Goal: Transaction & Acquisition: Purchase product/service

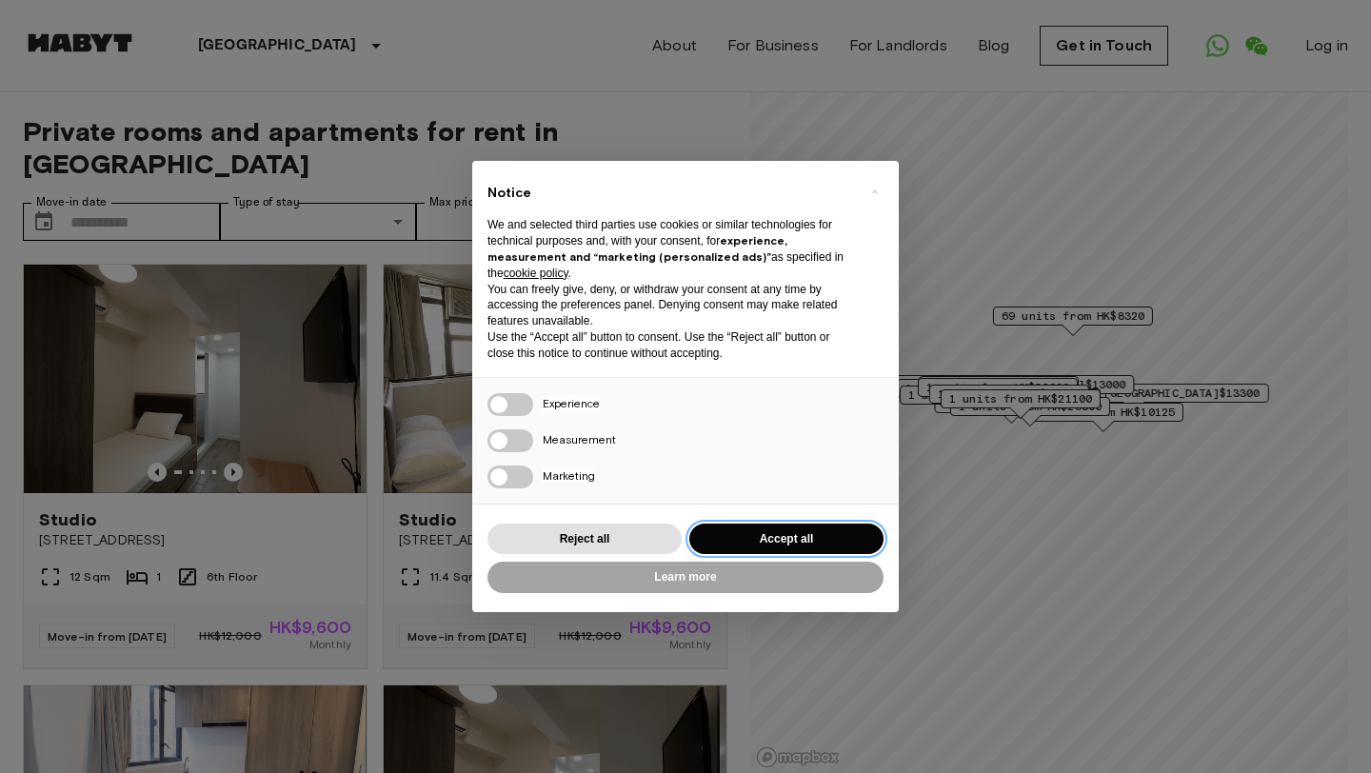
click at [785, 545] on button "Accept all" at bounding box center [786, 539] width 194 height 31
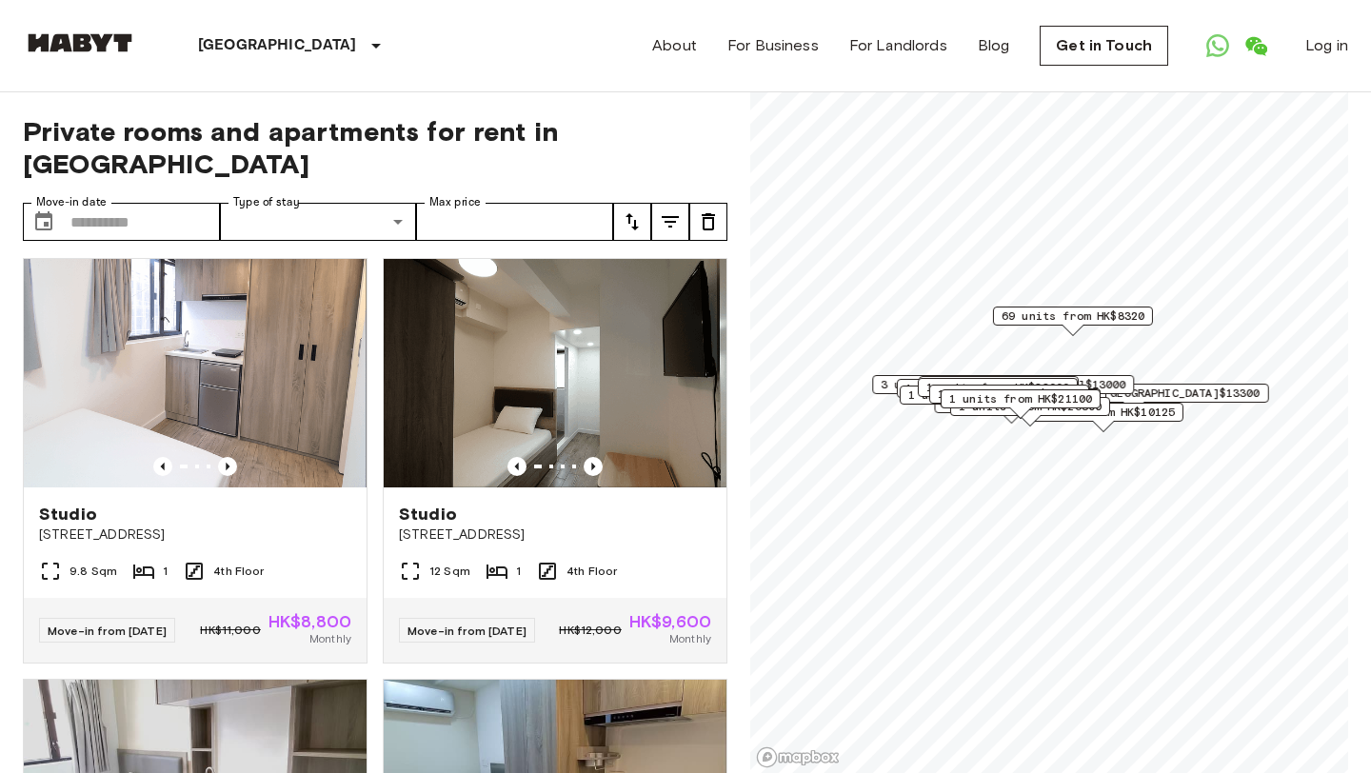
scroll to position [427, 0]
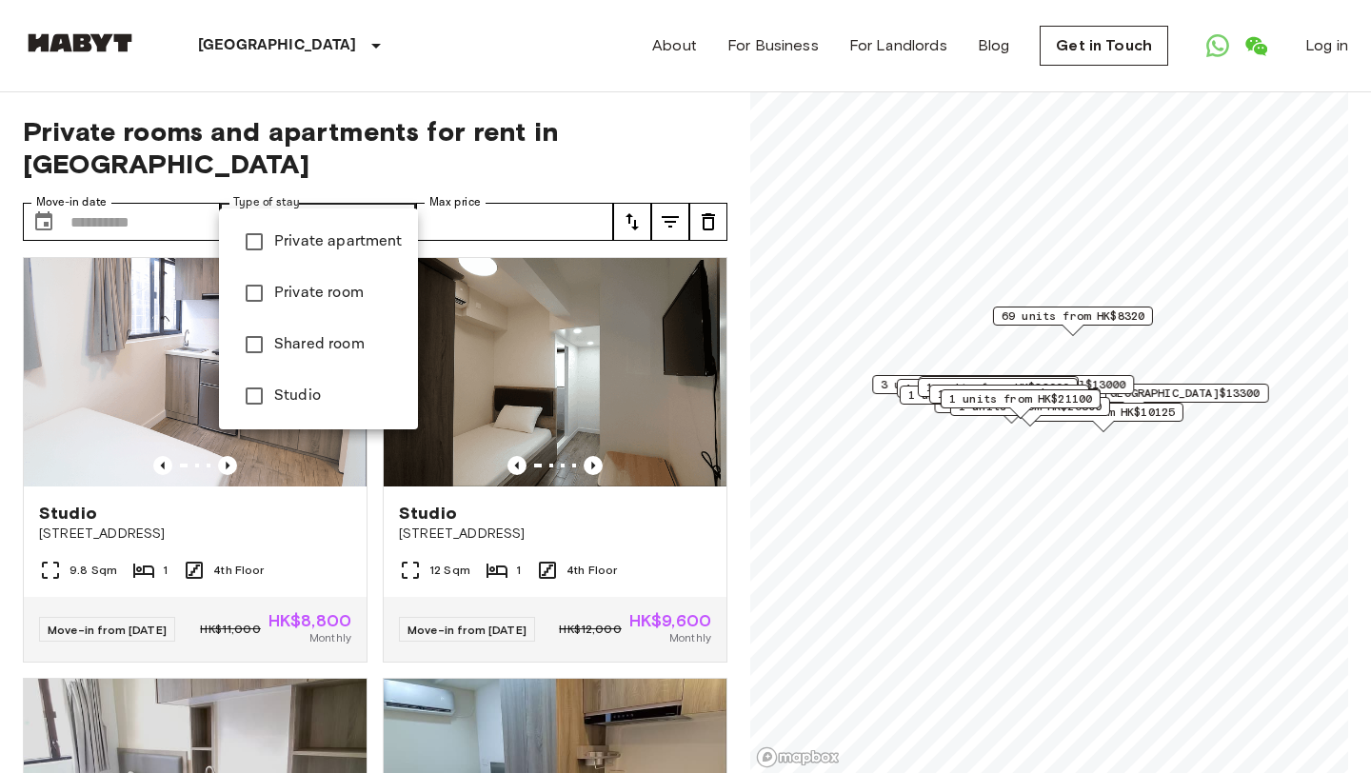
click at [317, 396] on span "Studio" at bounding box center [338, 396] width 129 height 23
type input "******"
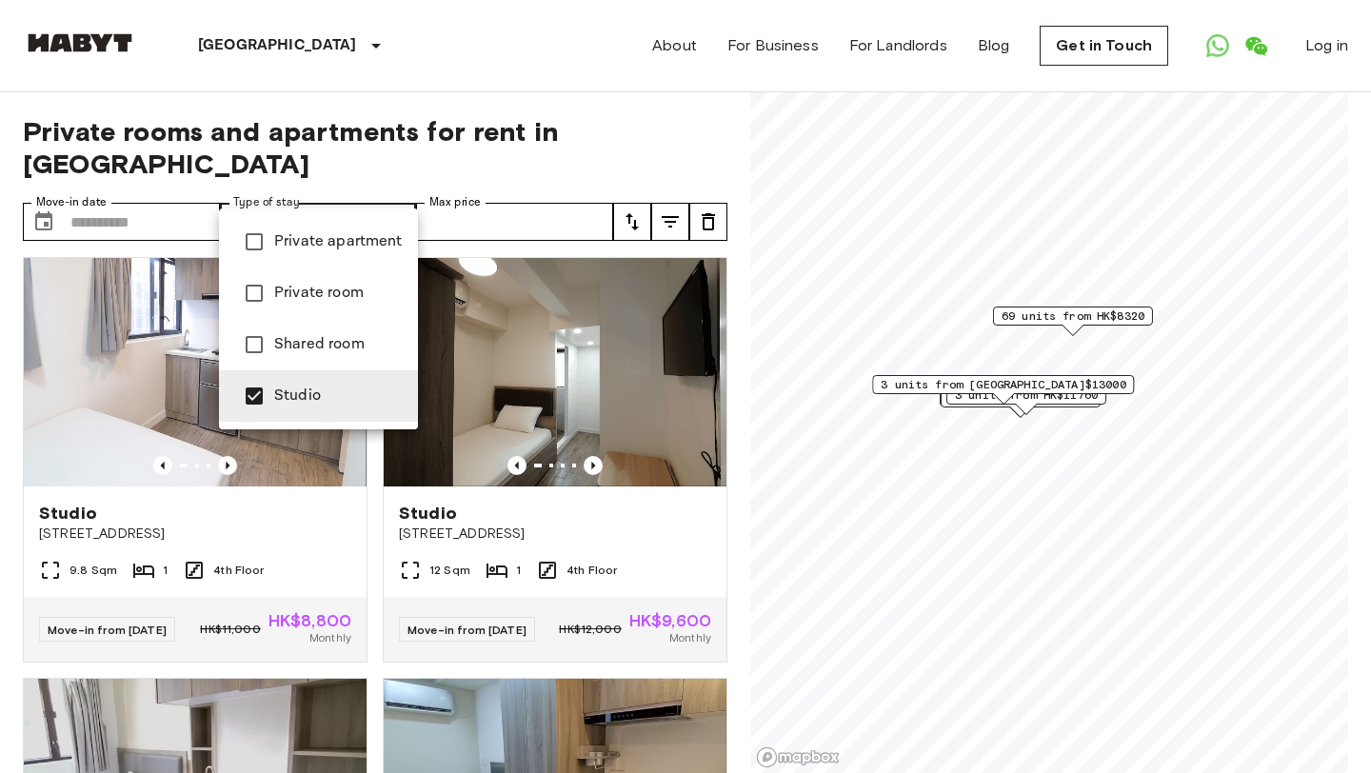
click at [148, 195] on div at bounding box center [685, 386] width 1371 height 773
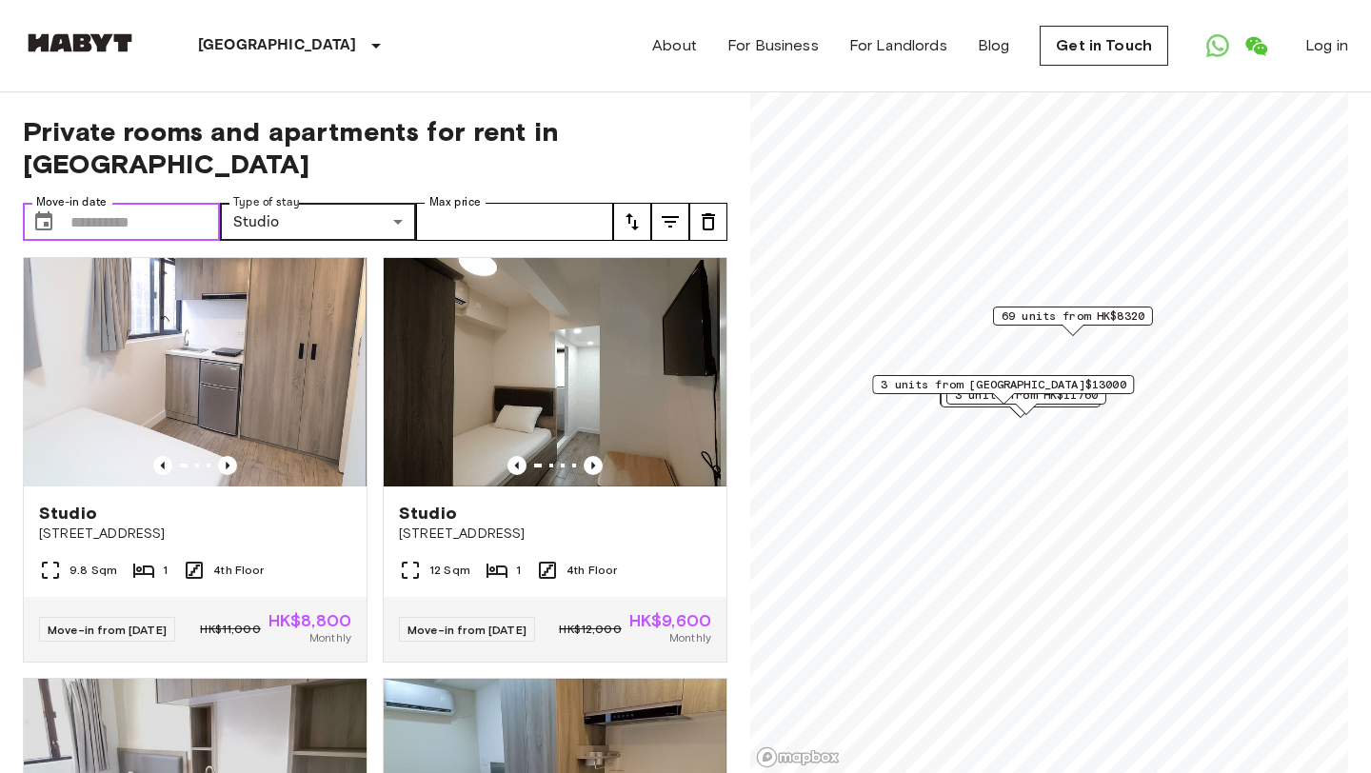
click at [116, 203] on input "Move-in date" at bounding box center [144, 222] width 149 height 38
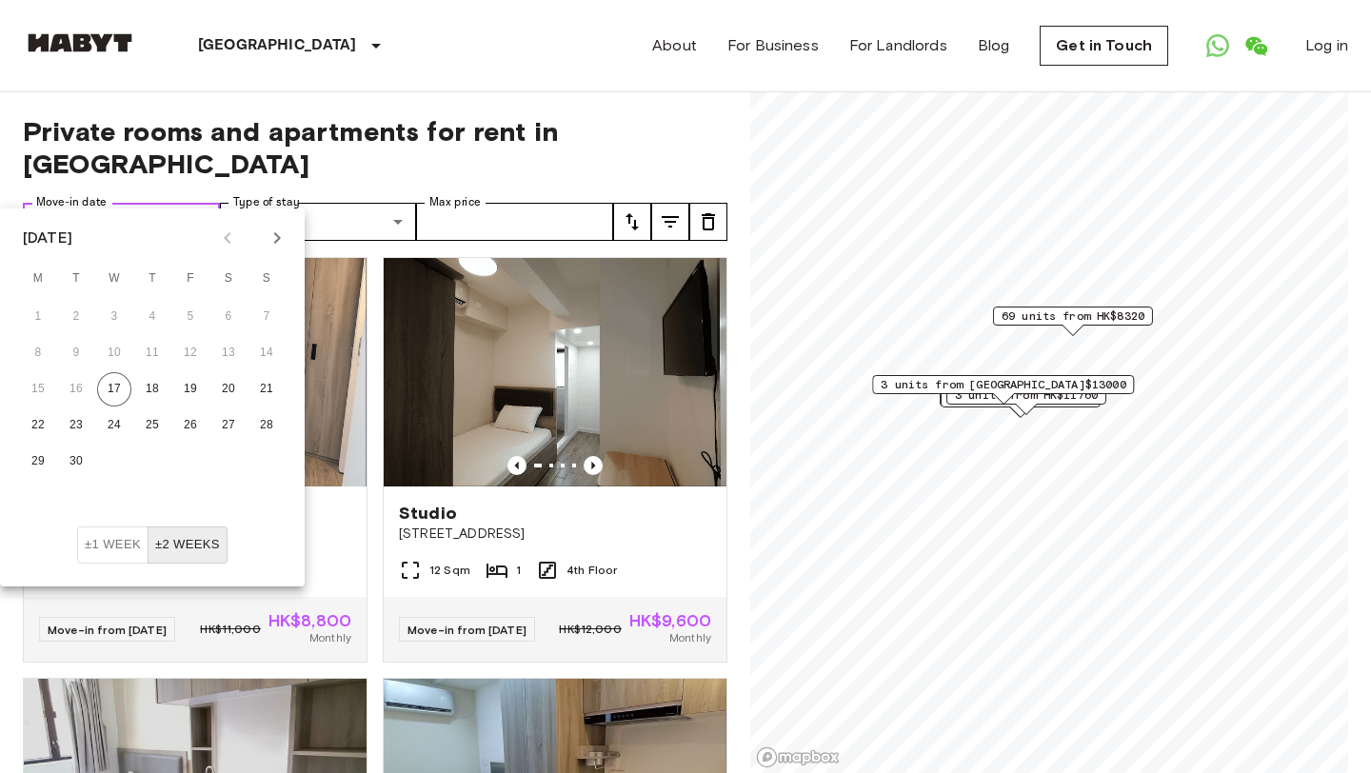
click at [78, 203] on input "Move-in date" at bounding box center [144, 222] width 149 height 38
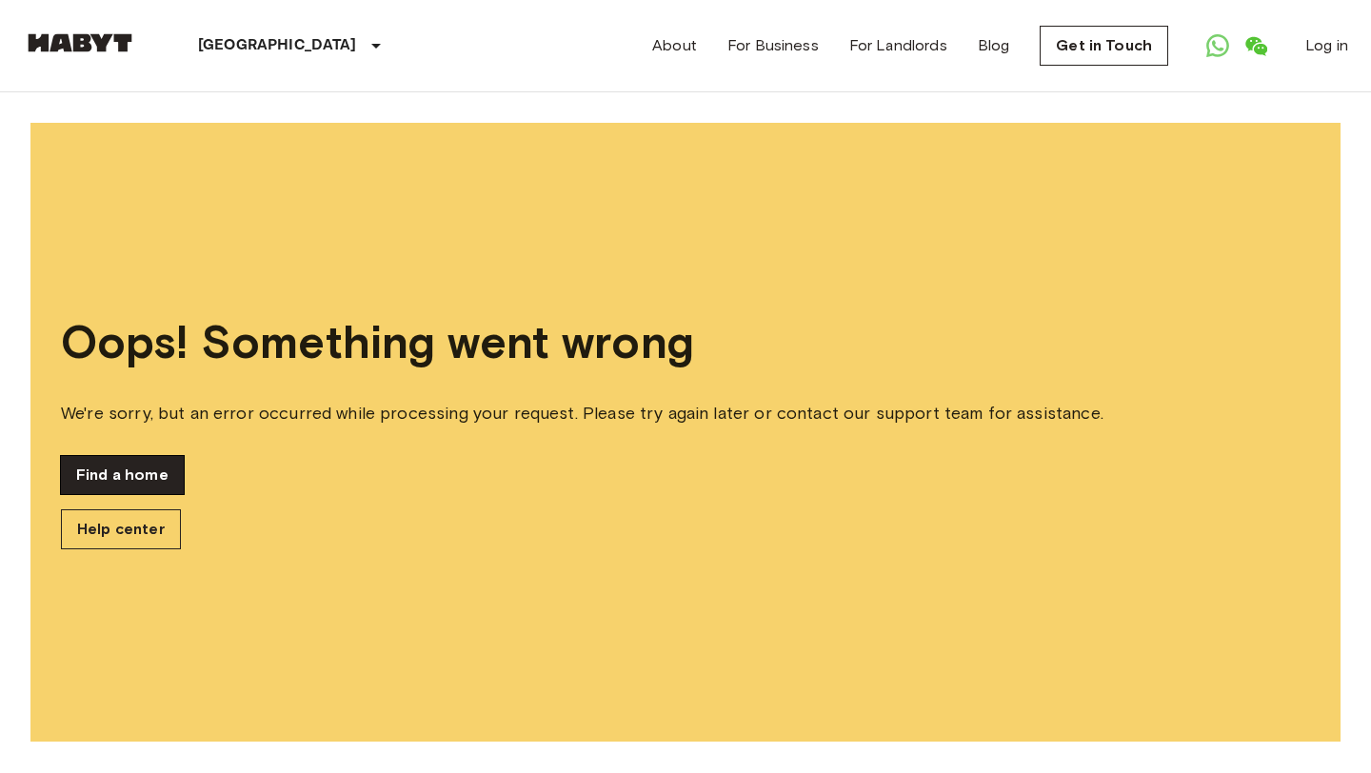
click at [127, 470] on link "Find a home" at bounding box center [122, 475] width 123 height 38
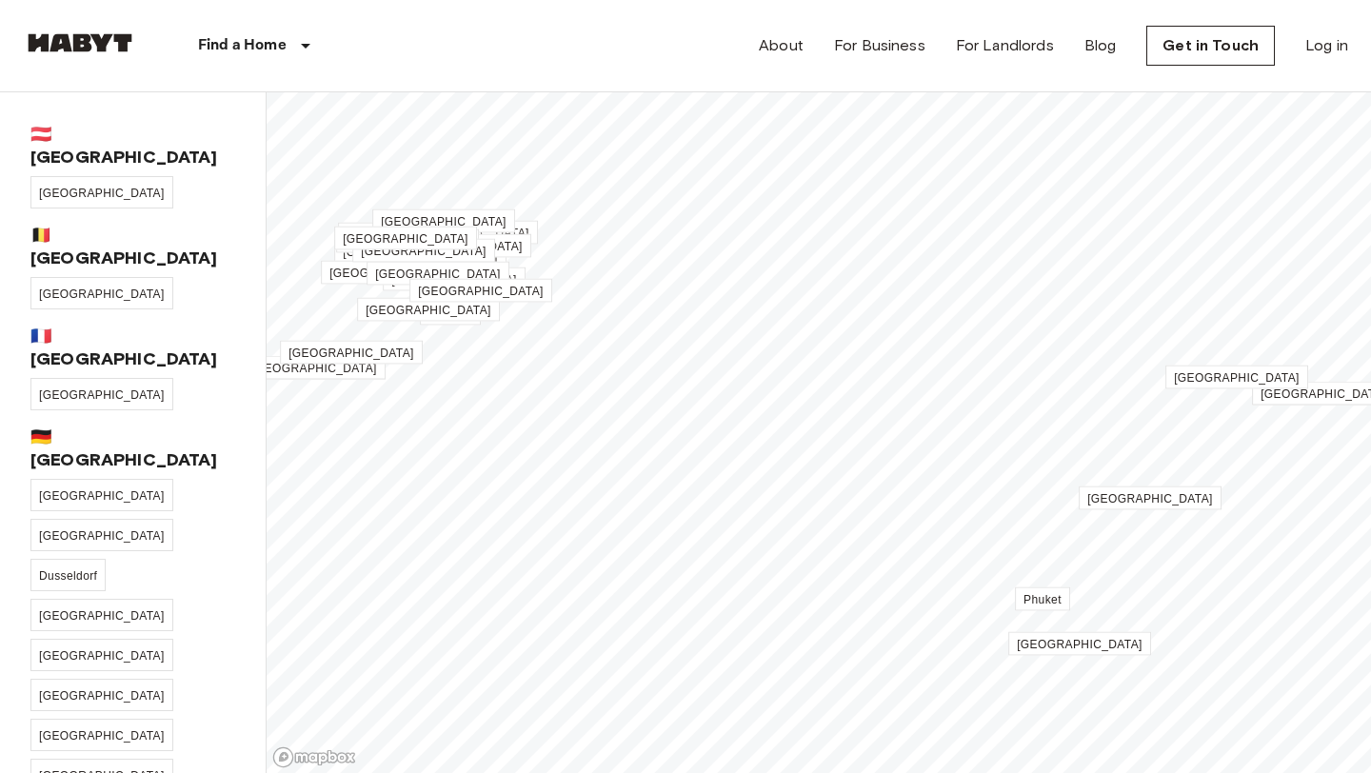
click at [84, 44] on img at bounding box center [80, 42] width 114 height 19
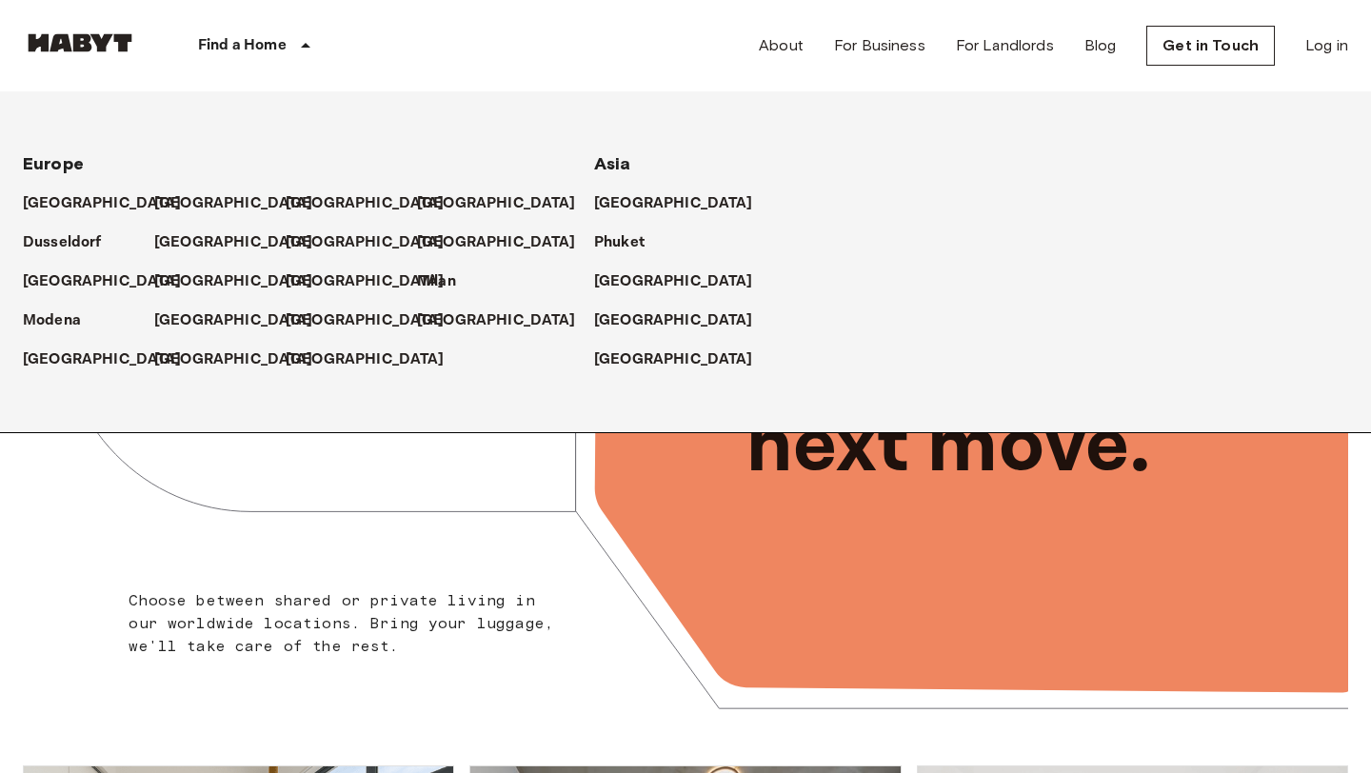
click at [268, 35] on p "Find a Home" at bounding box center [242, 45] width 89 height 23
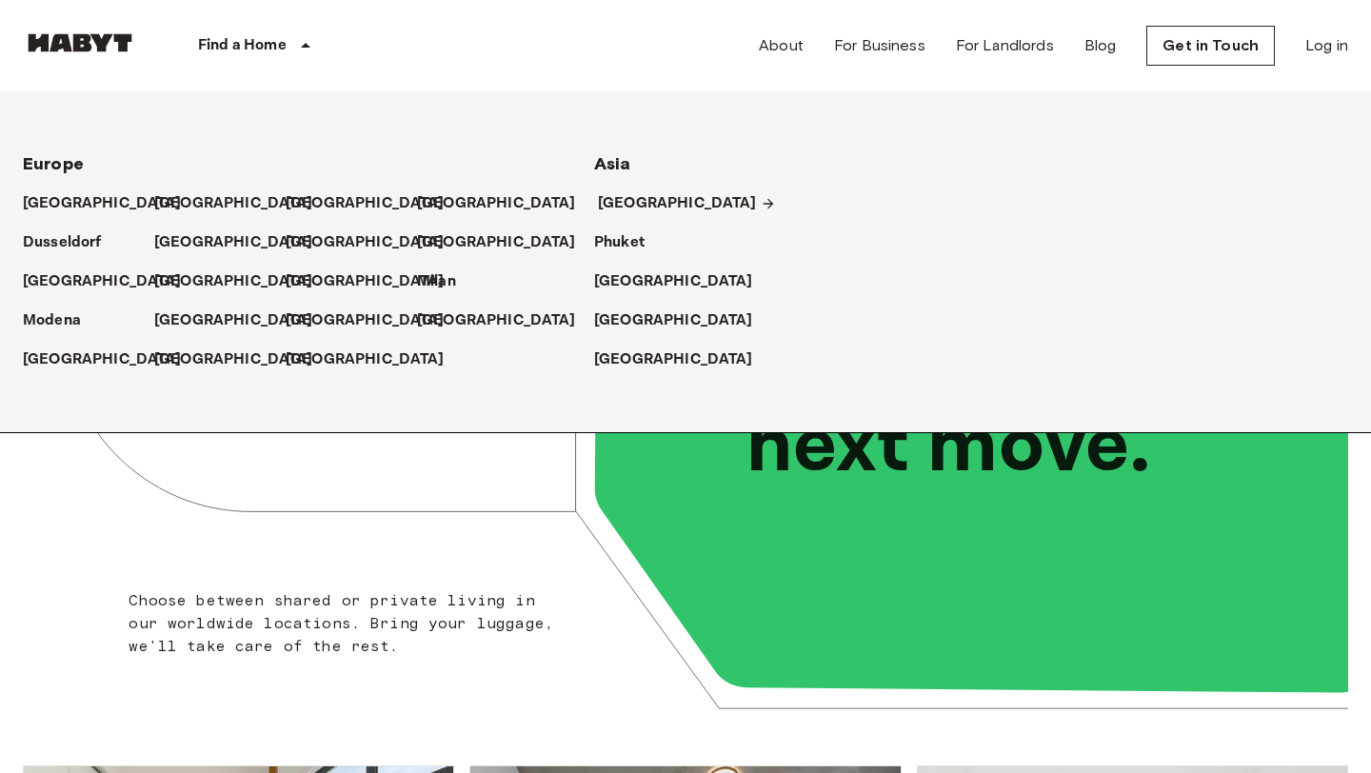
click at [665, 201] on p "[GEOGRAPHIC_DATA]" at bounding box center [677, 203] width 159 height 23
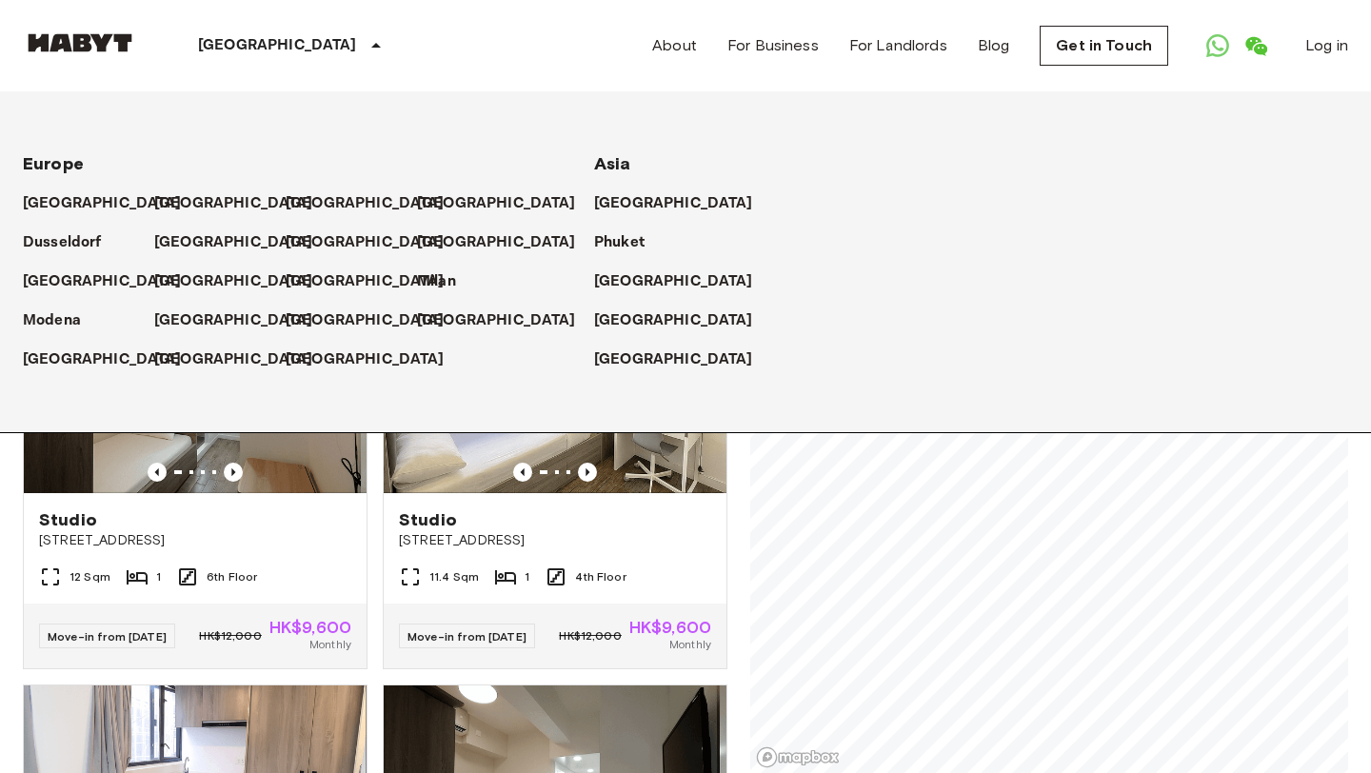
click at [597, 66] on div "Hong Kong Europe Amsterdam Berlin Brussels Cologne Dusseldorf Frankfurt Graz Ha…" at bounding box center [685, 45] width 1325 height 91
click at [8, 544] on div "Studio 41-45 Temple Street 12 Sqm 1 6th Floor Move-in from 19 Sep 25 HK$12,000 …" at bounding box center [188, 458] width 360 height 421
click at [632, 195] on p "[GEOGRAPHIC_DATA]" at bounding box center [677, 203] width 159 height 23
click at [664, 208] on p "[GEOGRAPHIC_DATA]" at bounding box center [677, 203] width 159 height 23
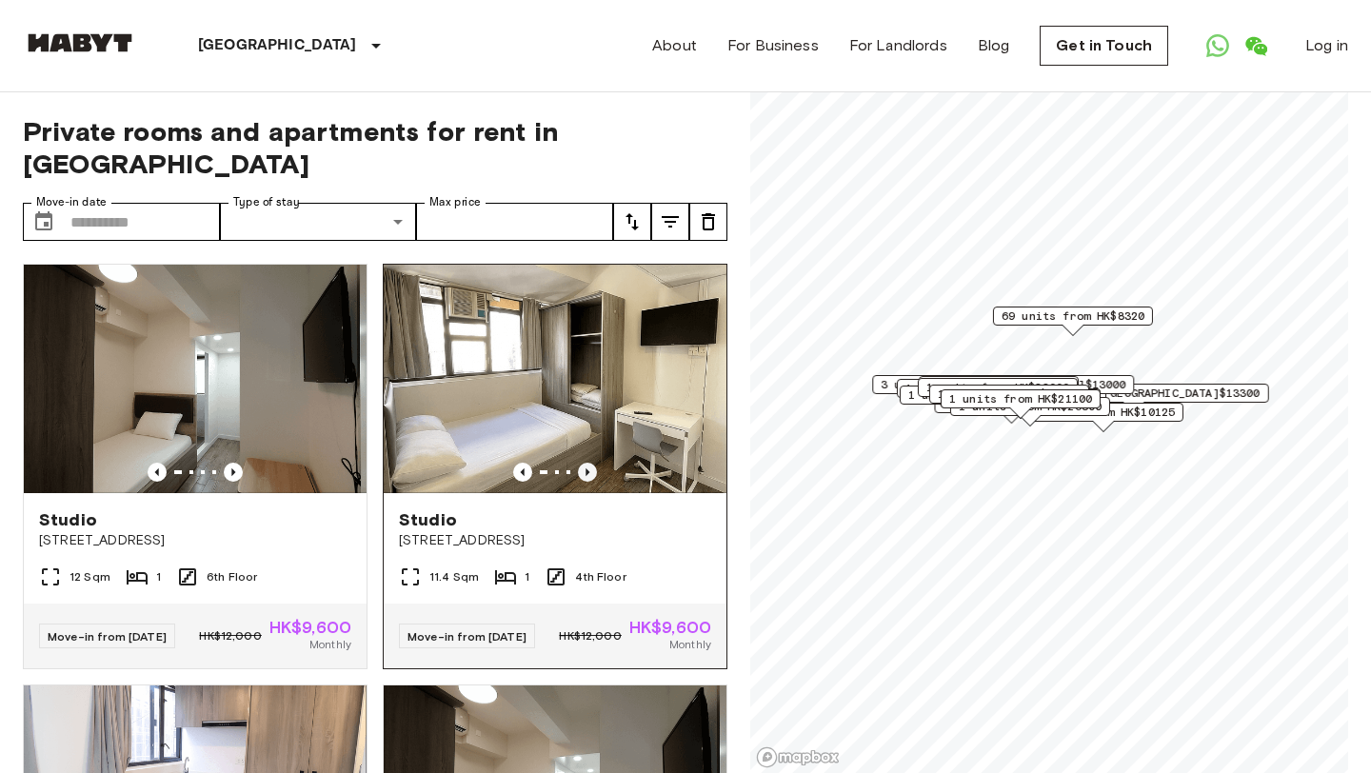
click at [586, 468] on icon "Previous image" at bounding box center [588, 472] width 4 height 8
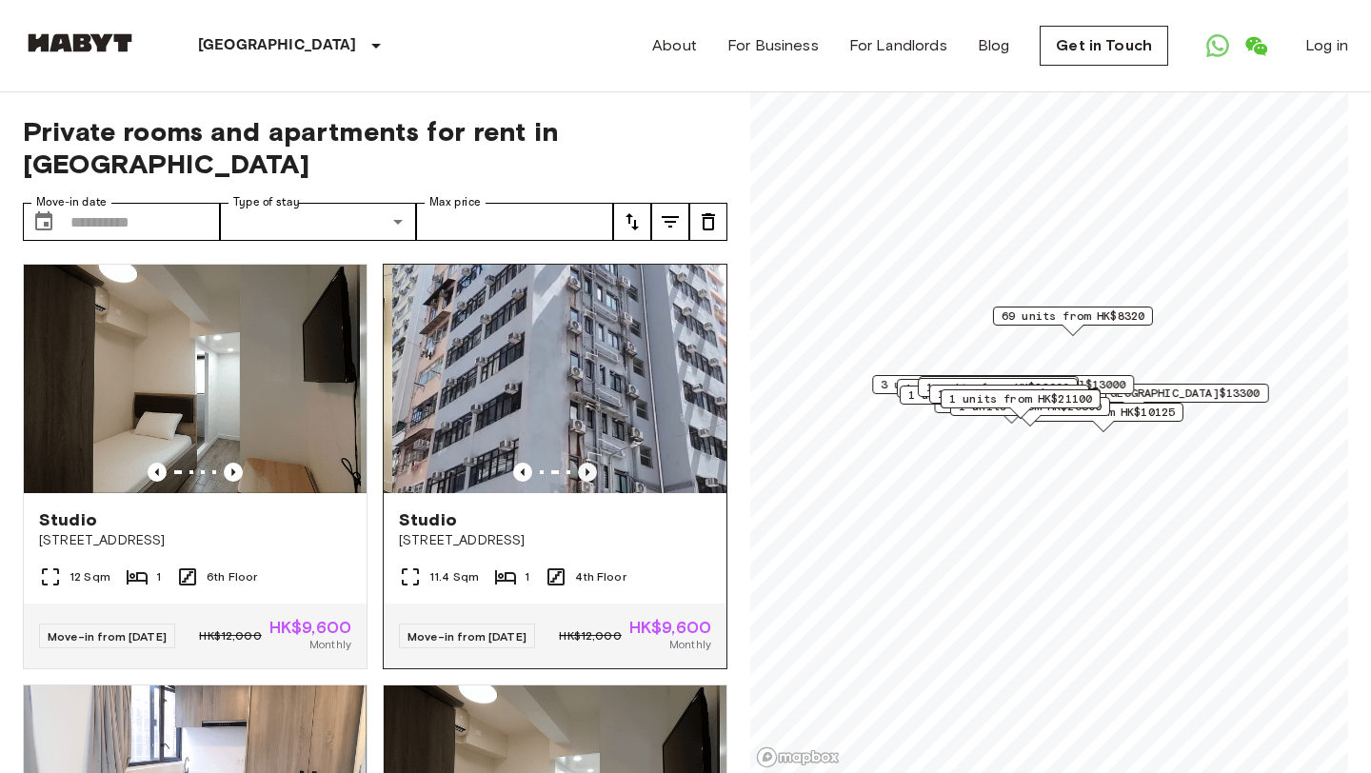
click at [586, 468] on icon "Previous image" at bounding box center [588, 472] width 4 height 8
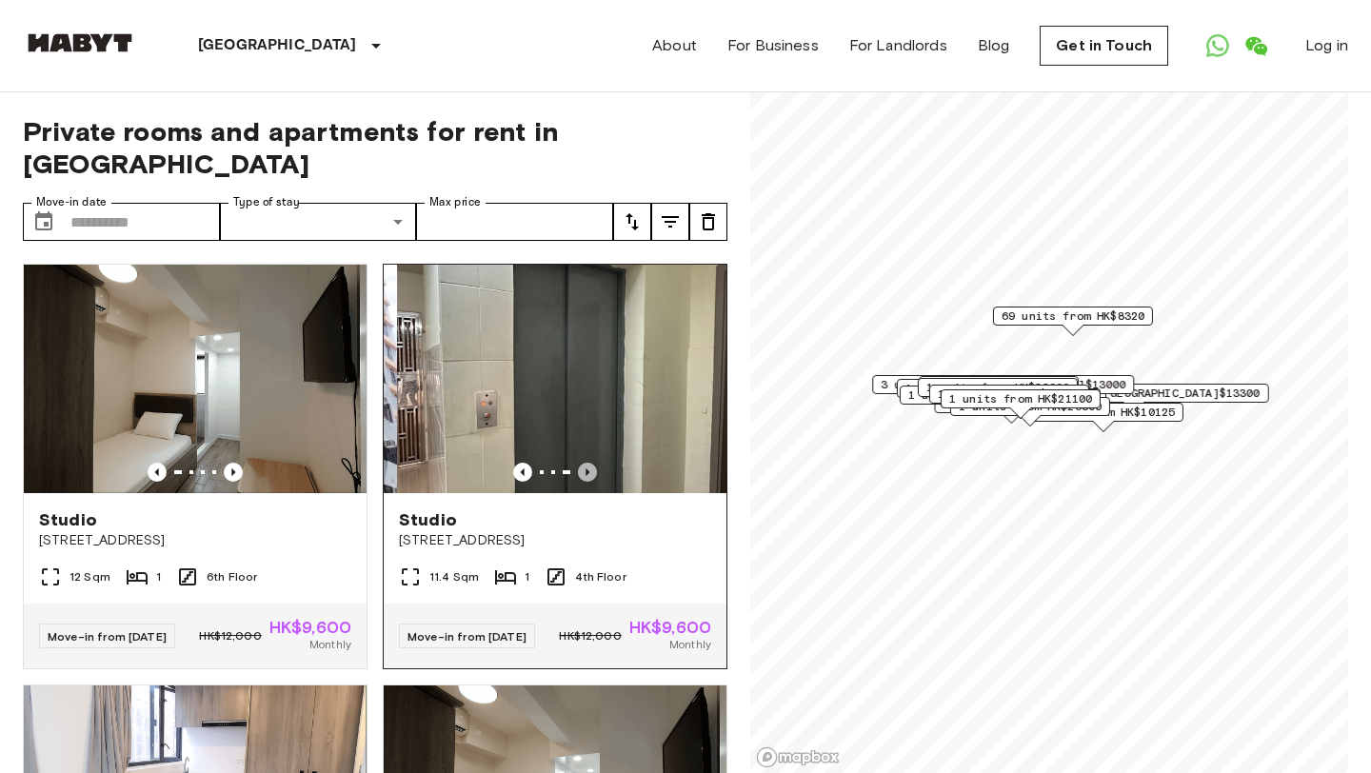
click at [586, 468] on icon "Previous image" at bounding box center [588, 472] width 4 height 8
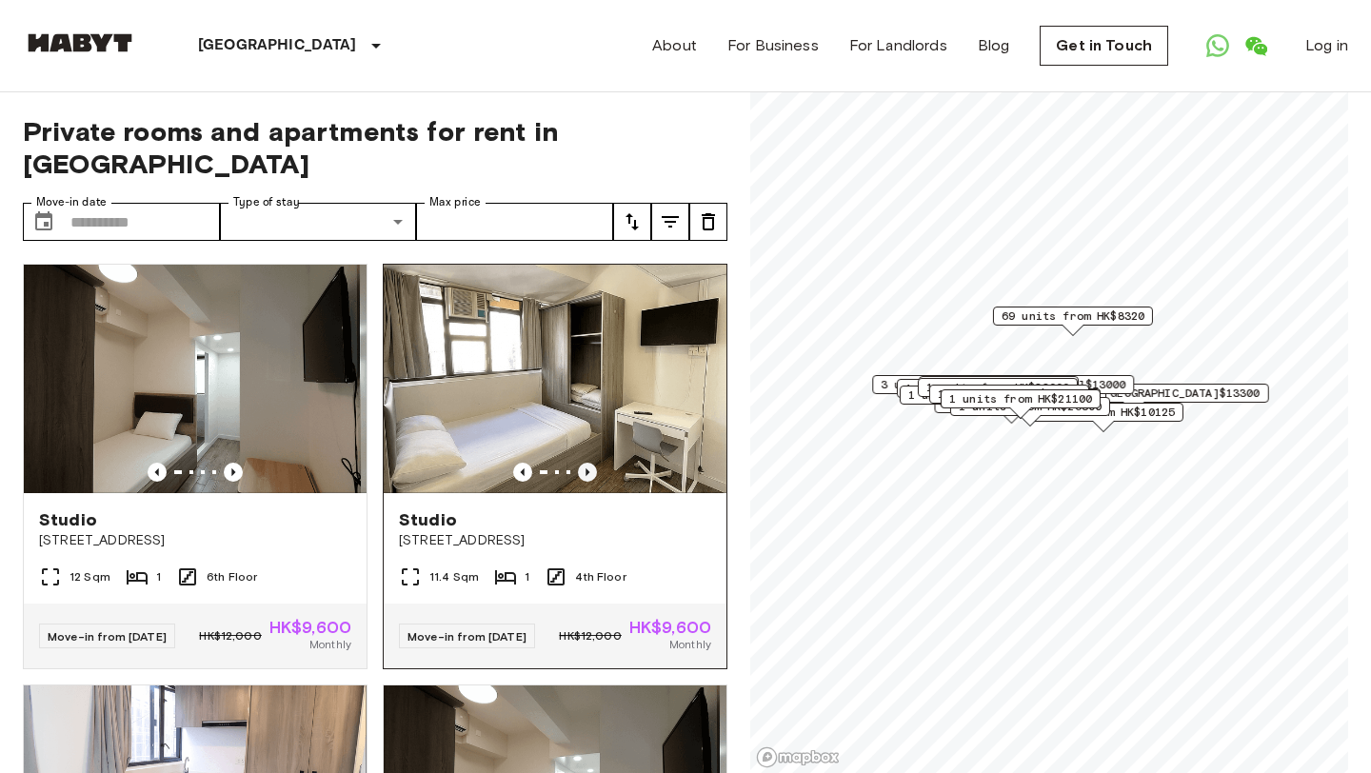
click at [586, 468] on icon "Previous image" at bounding box center [588, 472] width 4 height 8
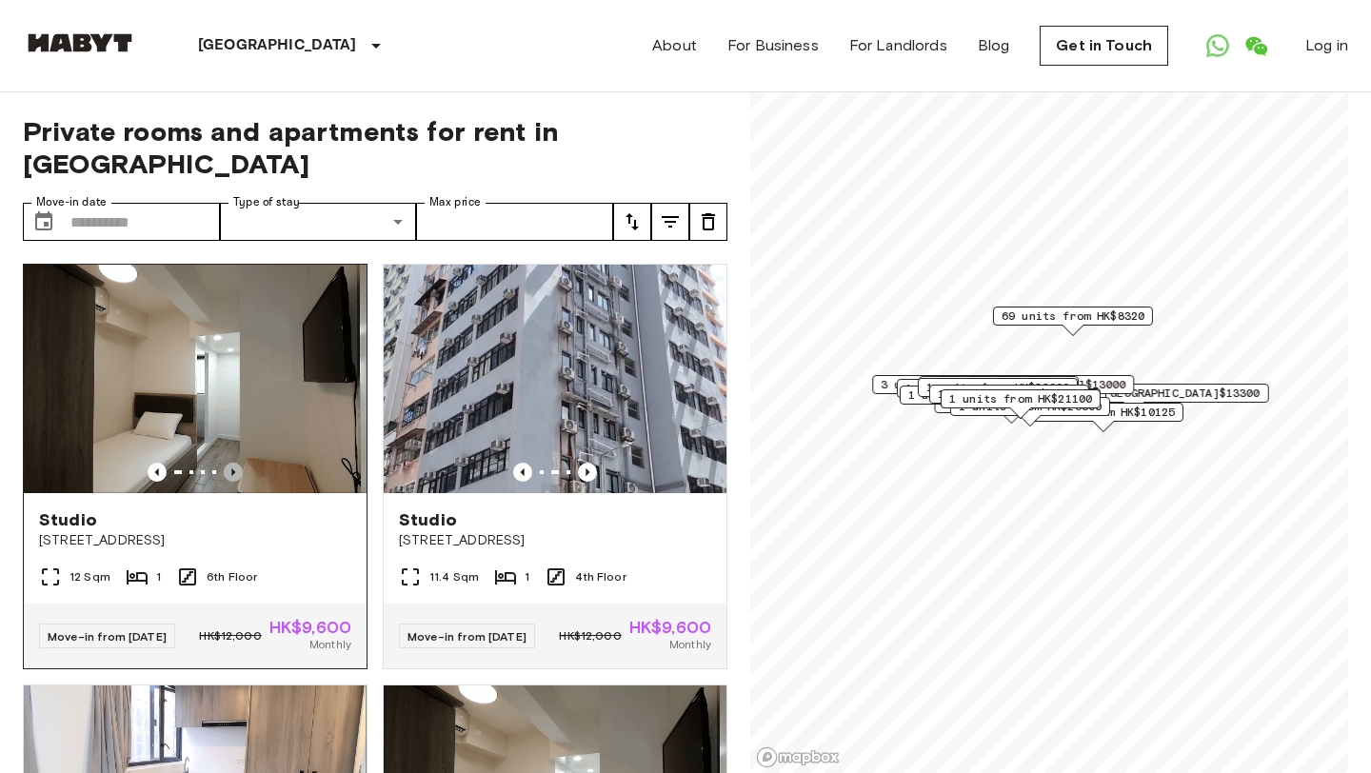
click at [230, 463] on icon "Previous image" at bounding box center [233, 472] width 19 height 19
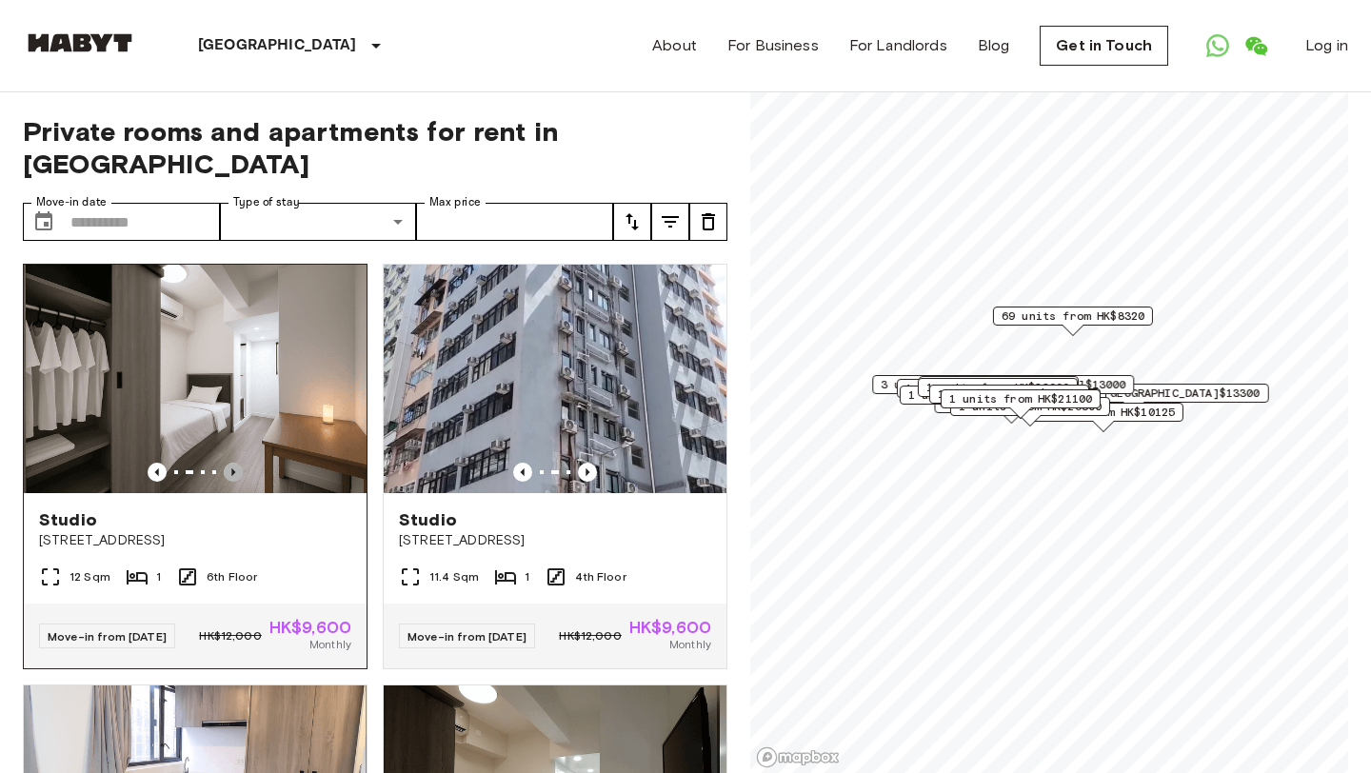
click at [230, 463] on icon "Previous image" at bounding box center [233, 472] width 19 height 19
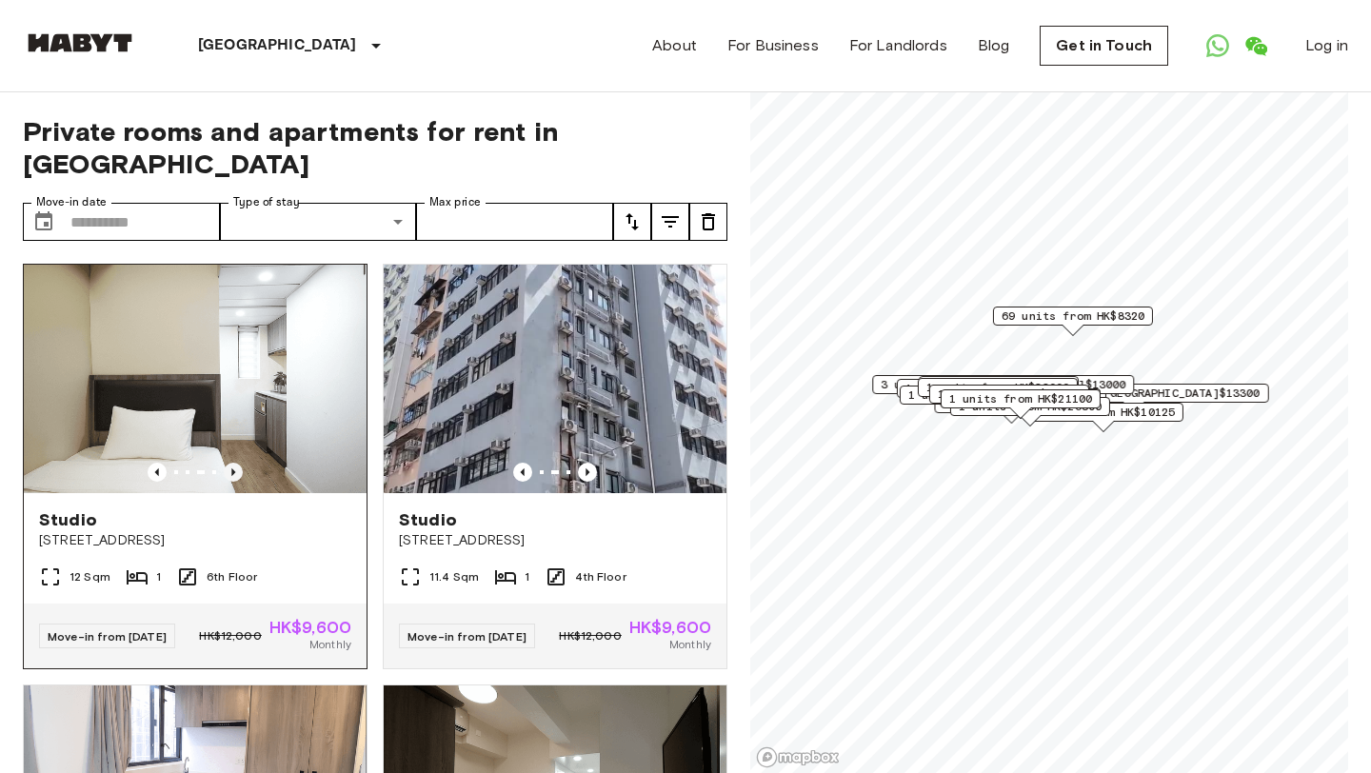
click at [230, 463] on icon "Previous image" at bounding box center [233, 472] width 19 height 19
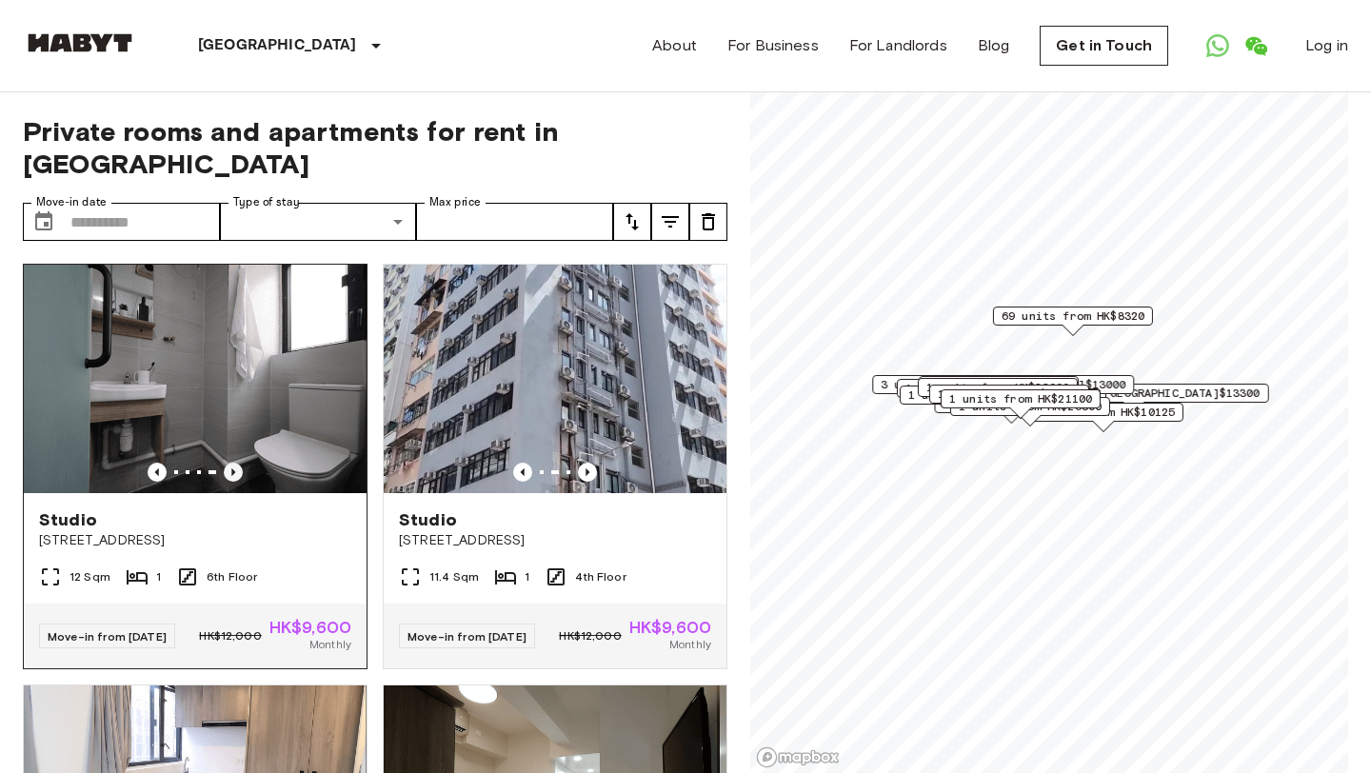
click at [230, 463] on icon "Previous image" at bounding box center [233, 472] width 19 height 19
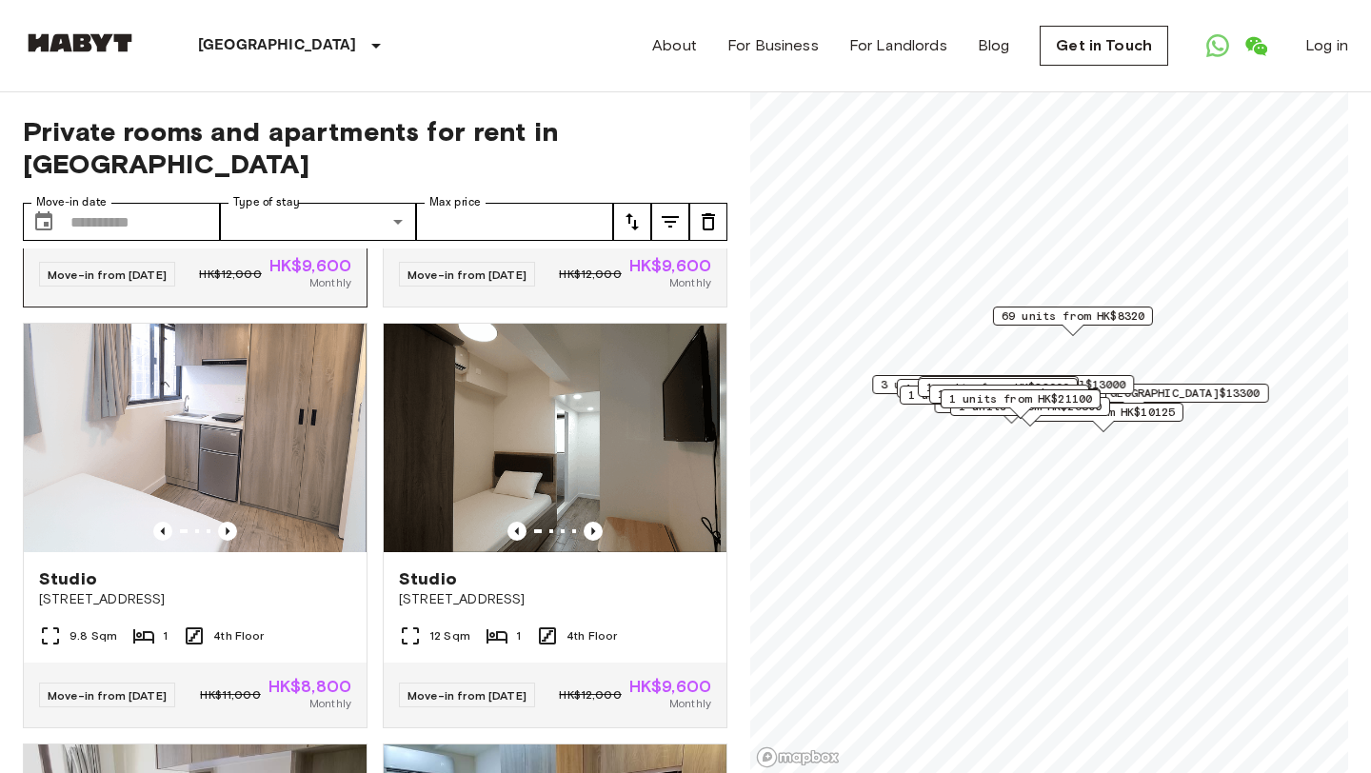
scroll to position [368, 0]
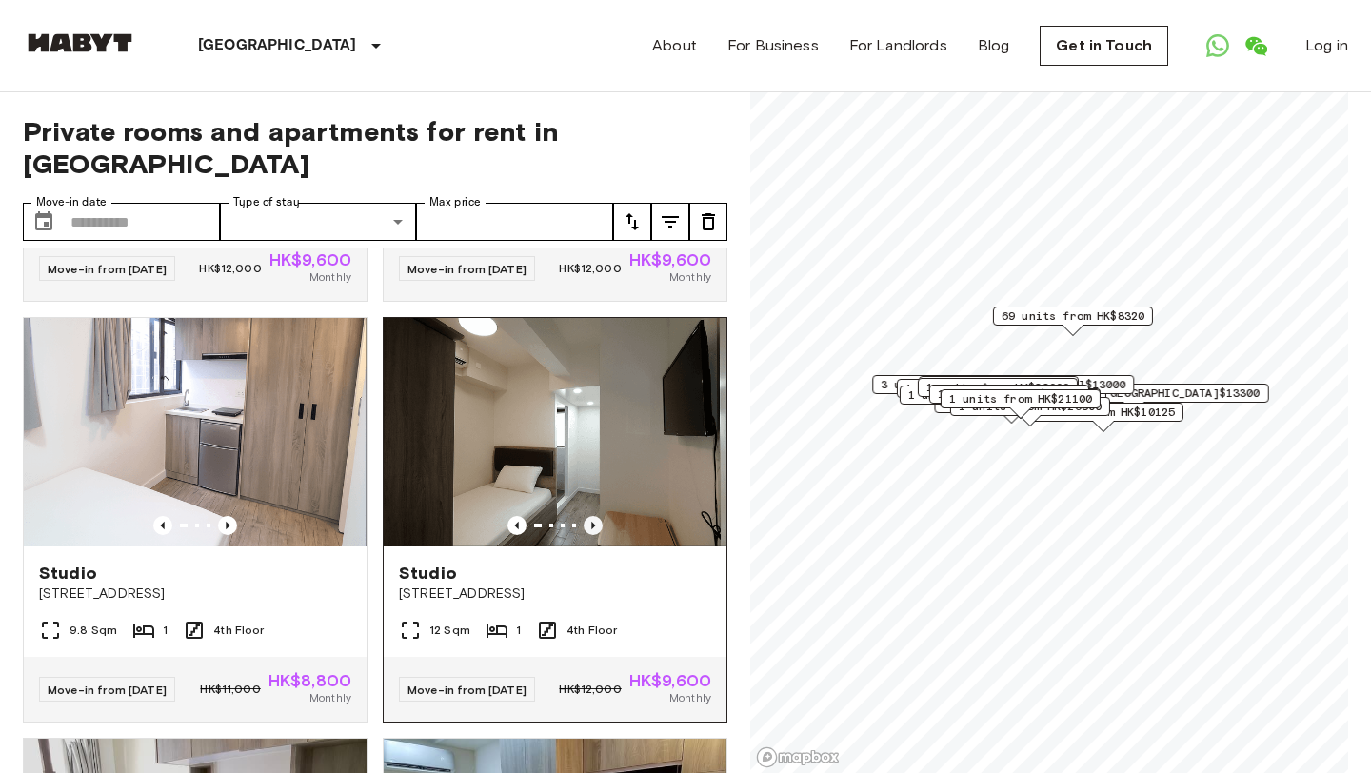
click at [589, 516] on icon "Previous image" at bounding box center [593, 525] width 19 height 19
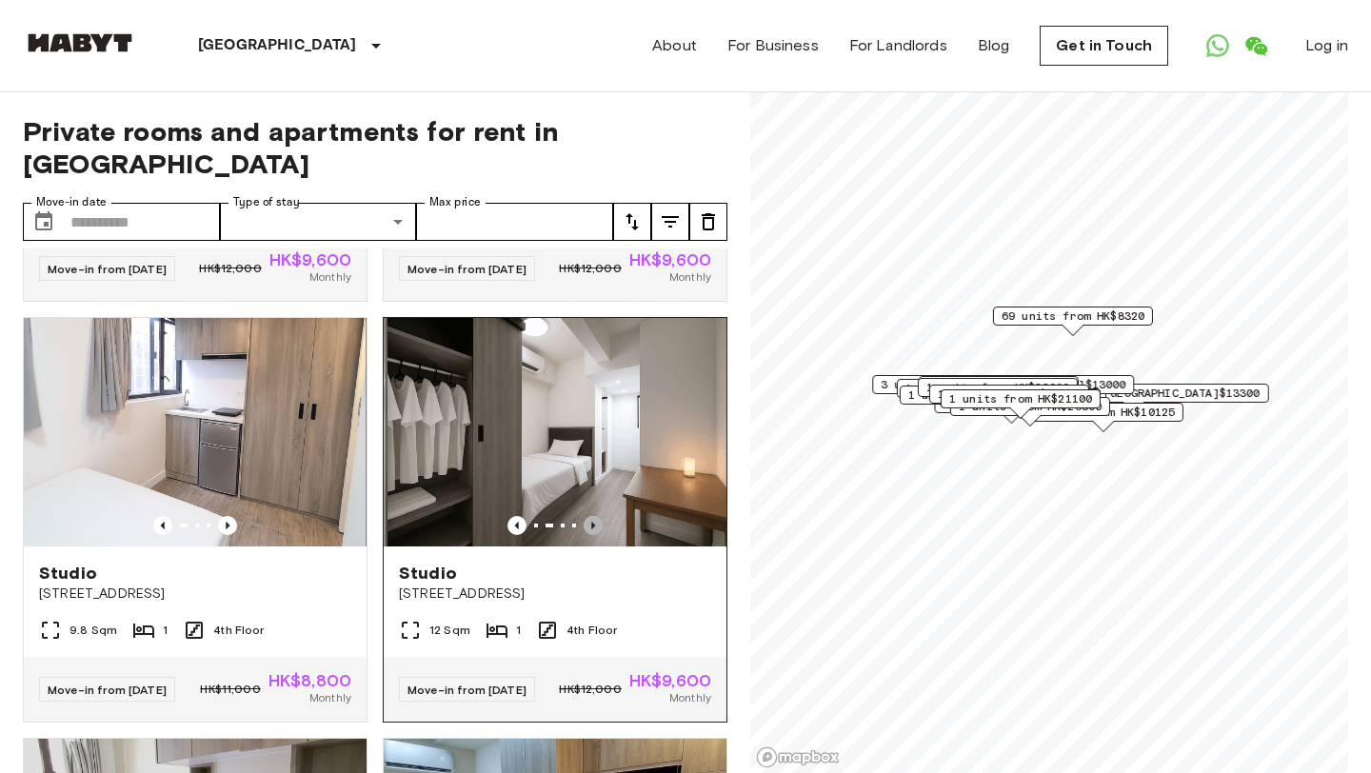
click at [589, 516] on icon "Previous image" at bounding box center [593, 525] width 19 height 19
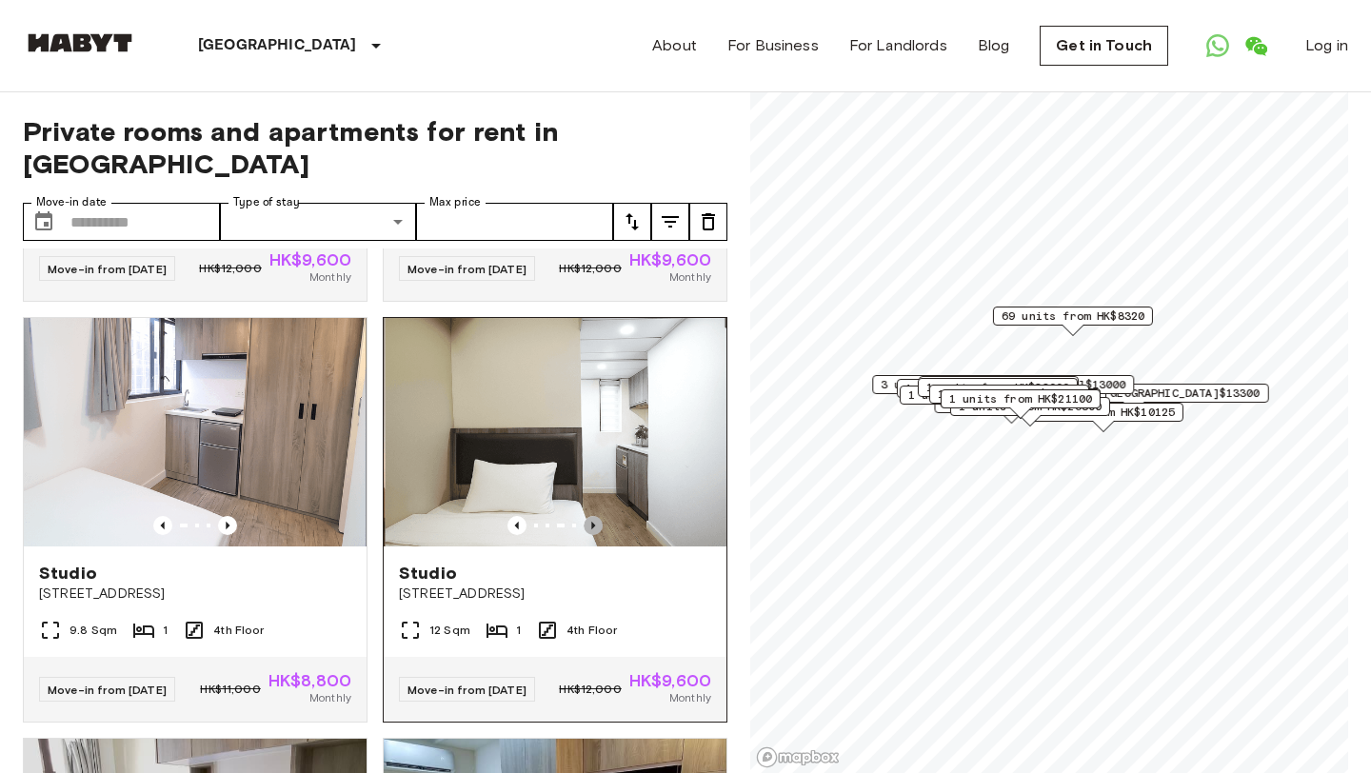
click at [589, 516] on icon "Previous image" at bounding box center [593, 525] width 19 height 19
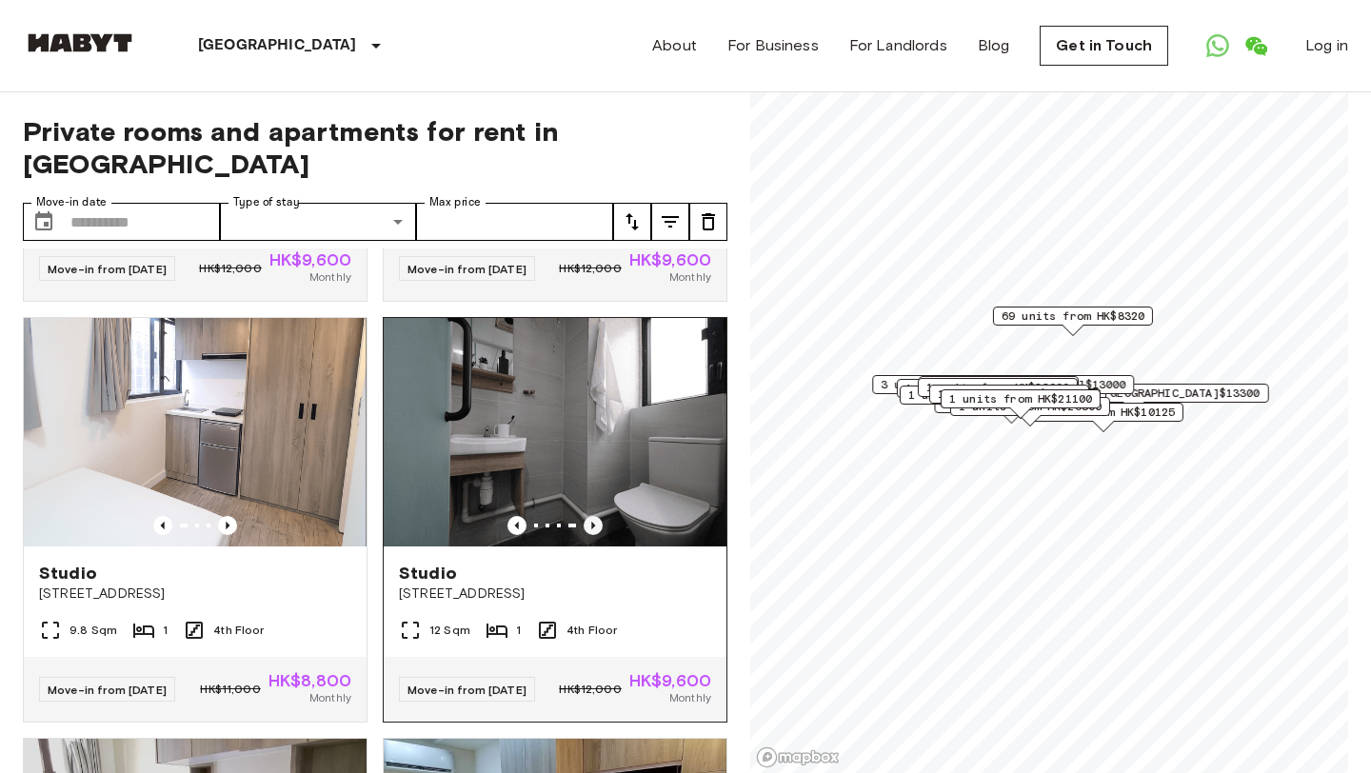
click at [588, 516] on icon "Previous image" at bounding box center [593, 525] width 19 height 19
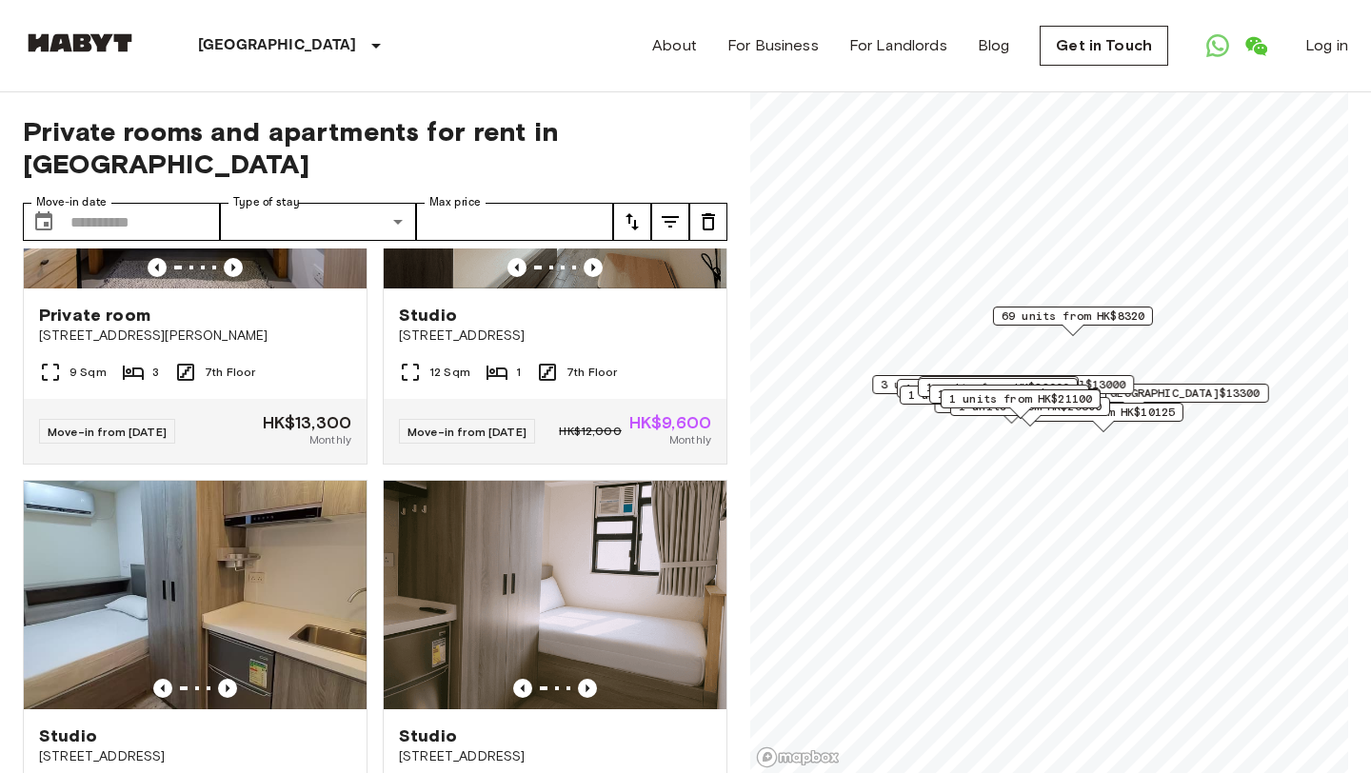
scroll to position [3574, 0]
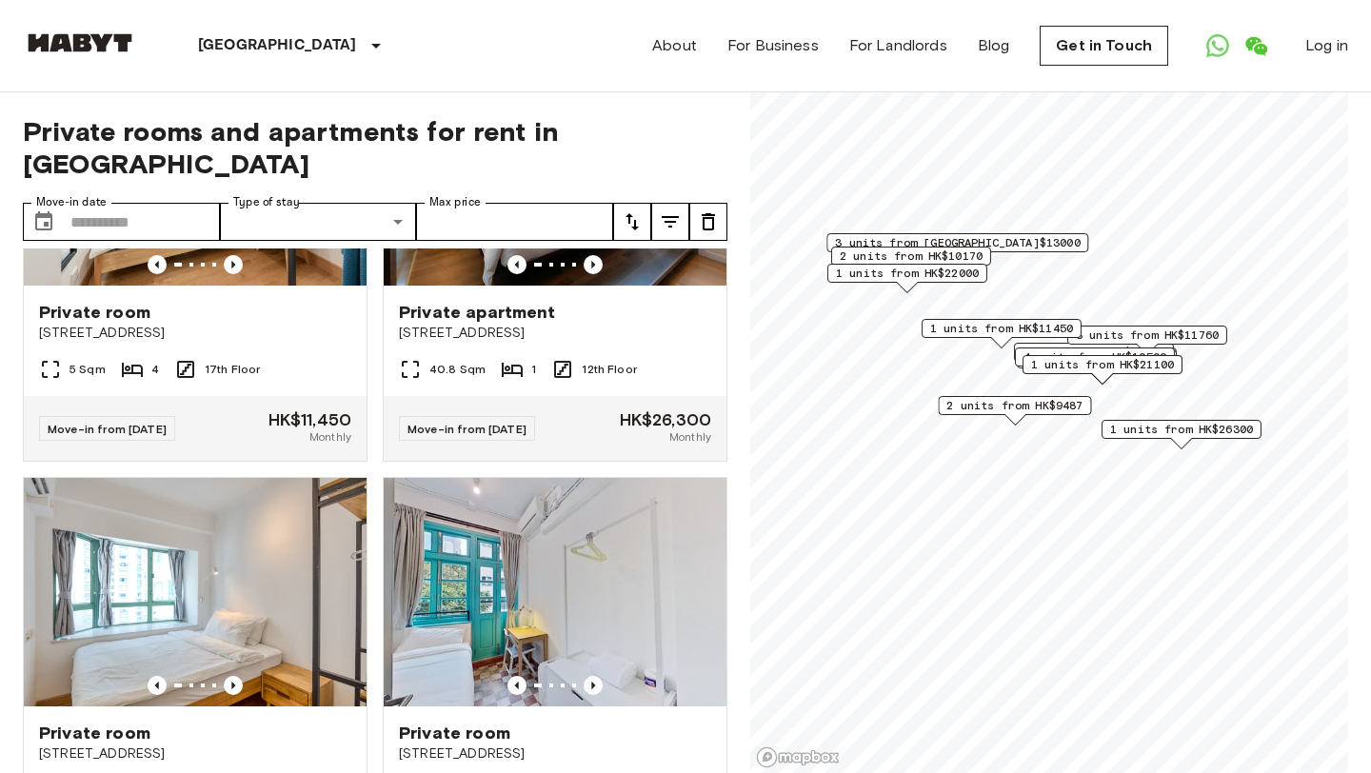
scroll to position [3153, 0]
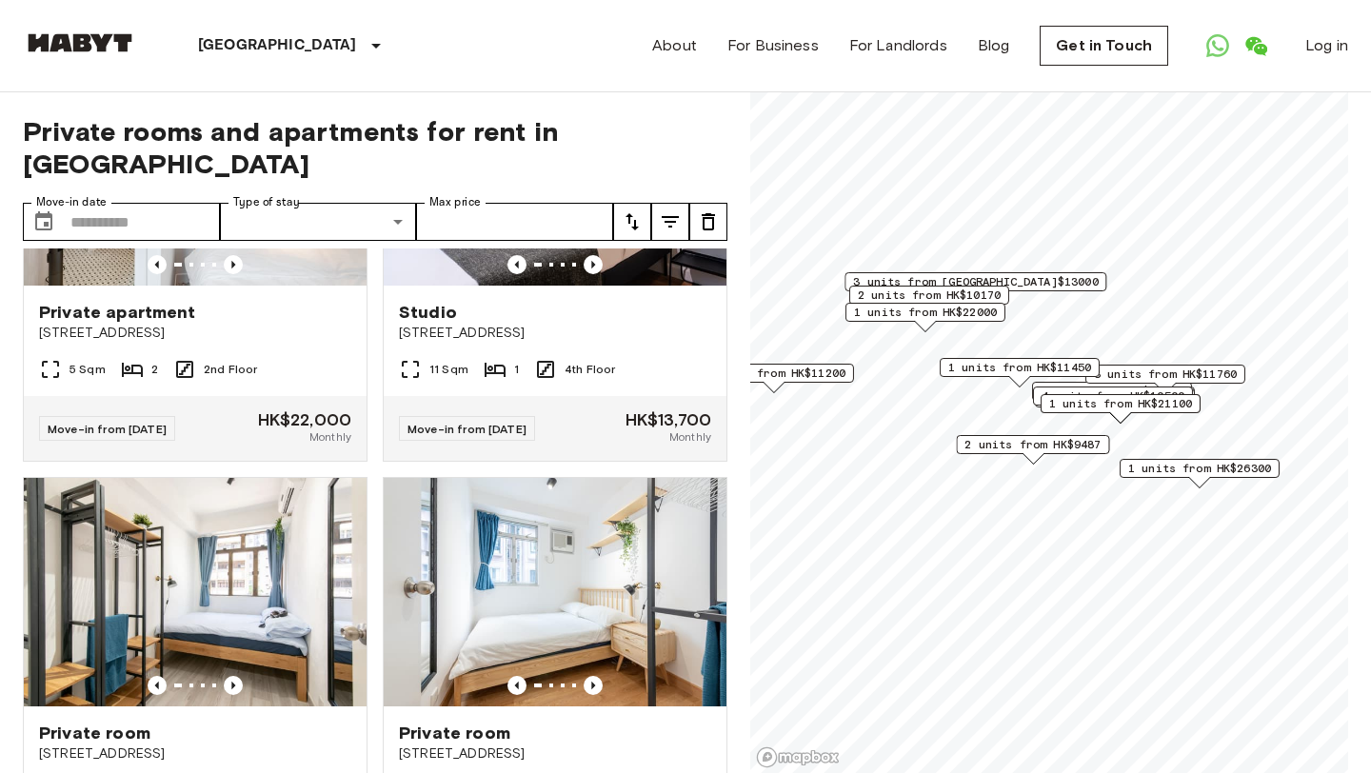
click at [904, 294] on span "2 units from HK$10170" at bounding box center [929, 295] width 143 height 17
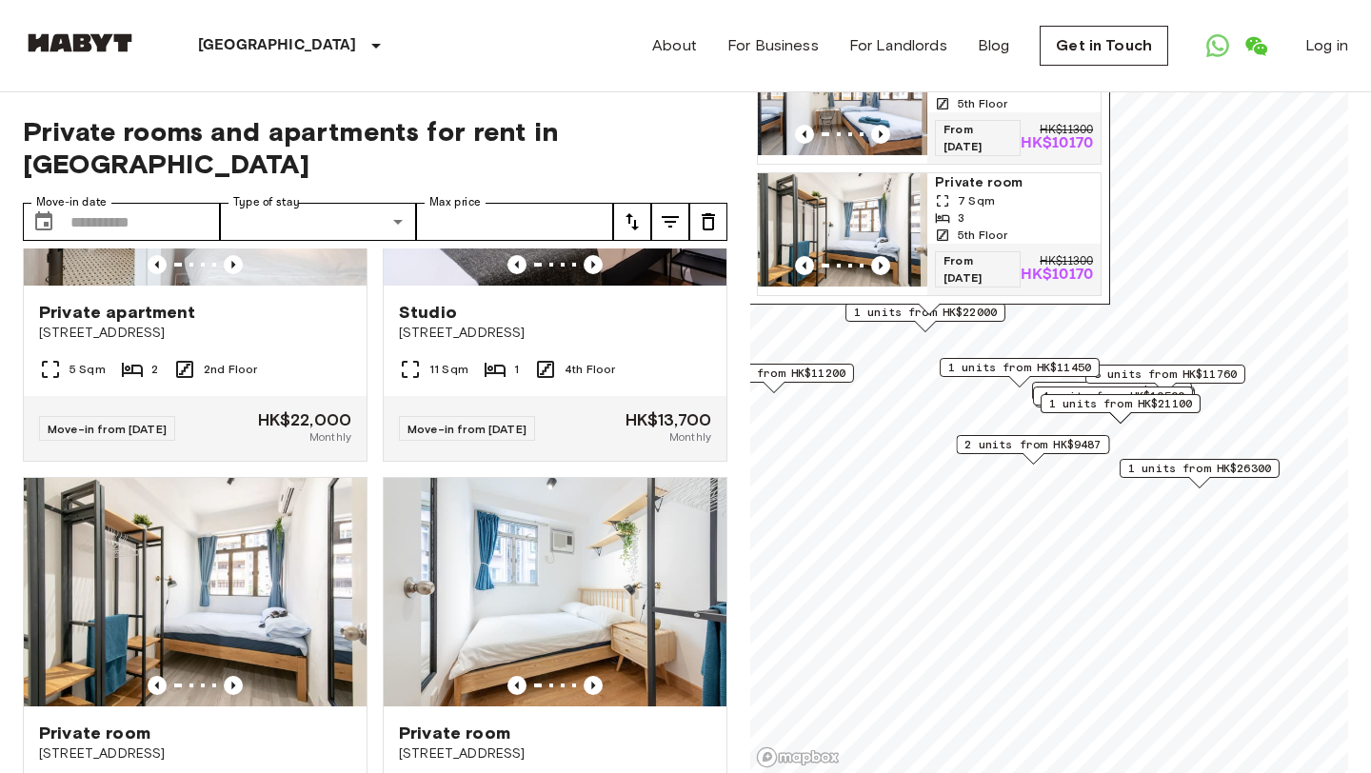
click at [1226, 380] on span "3 units from HK$11760" at bounding box center [1165, 374] width 143 height 17
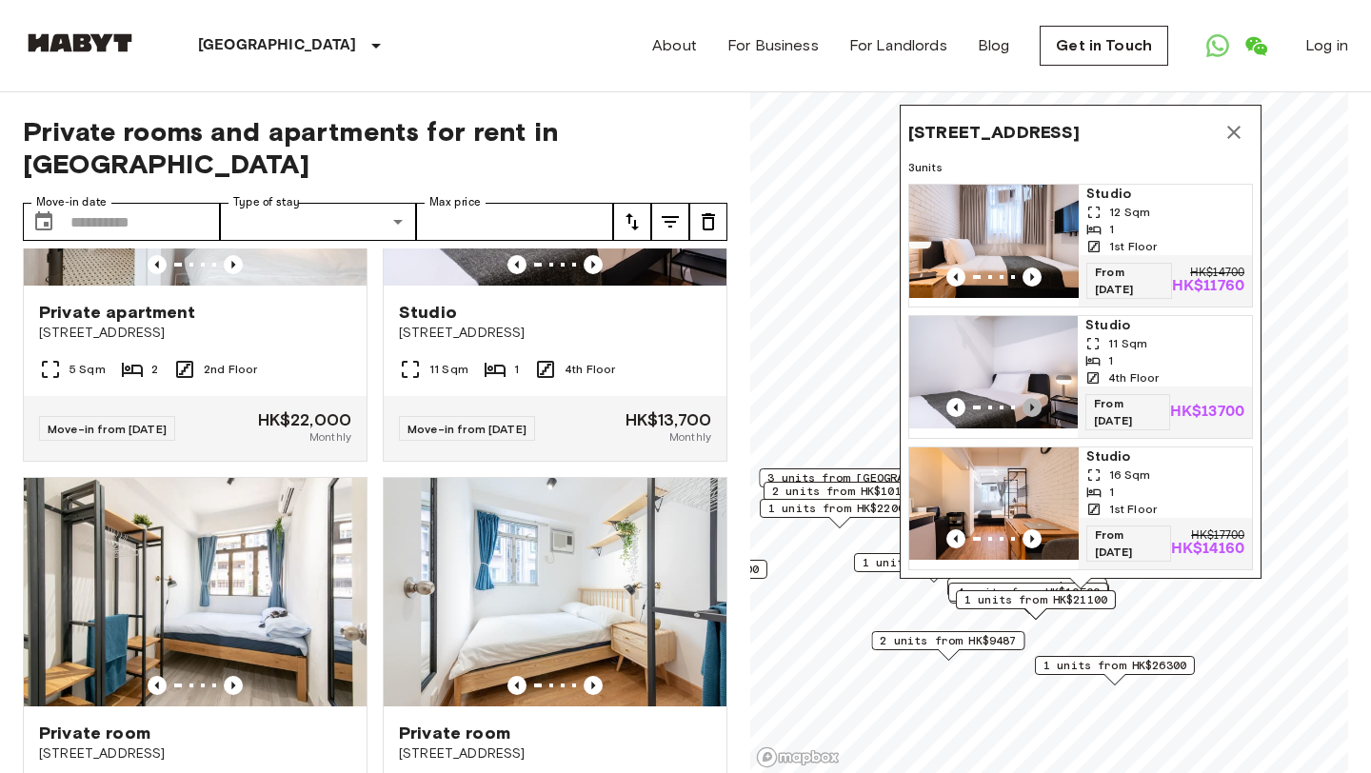
click at [1028, 404] on icon "Previous image" at bounding box center [1032, 407] width 19 height 19
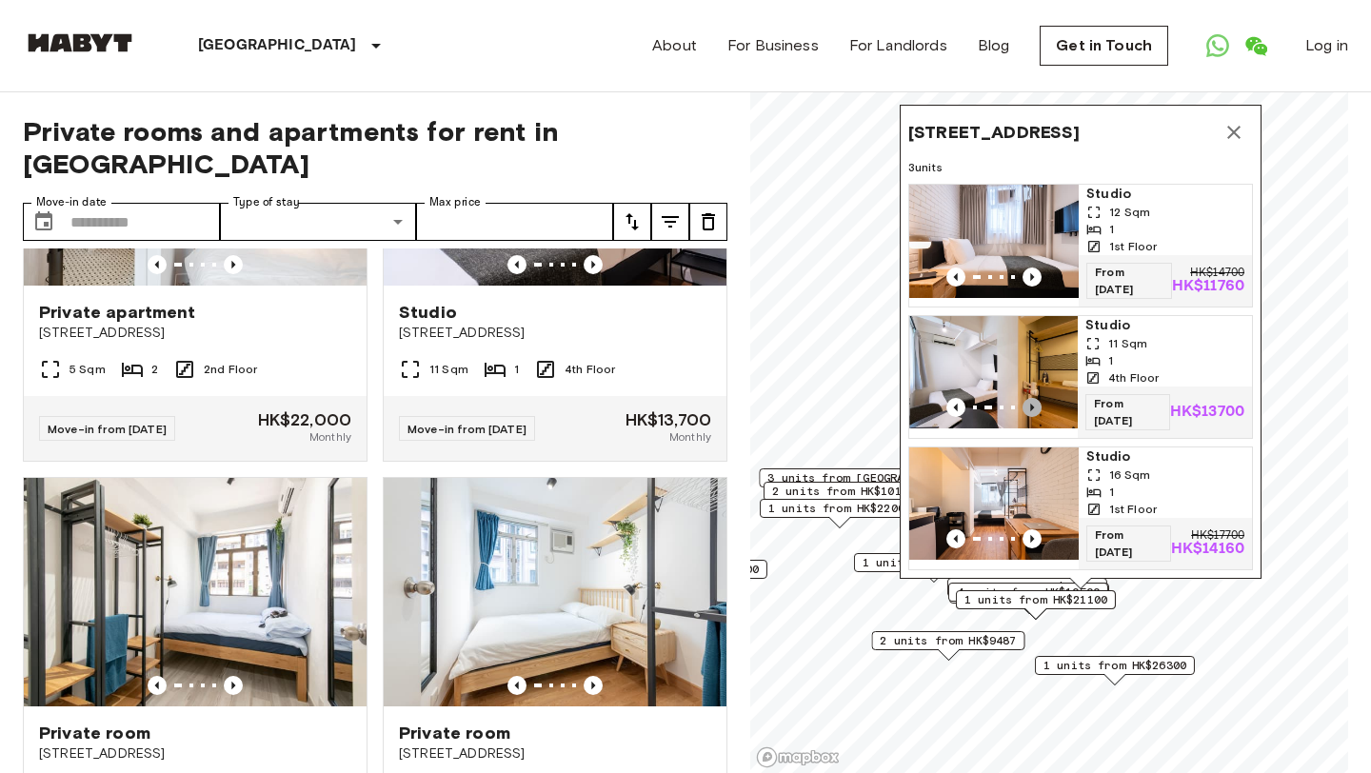
click at [1028, 404] on icon "Previous image" at bounding box center [1032, 407] width 19 height 19
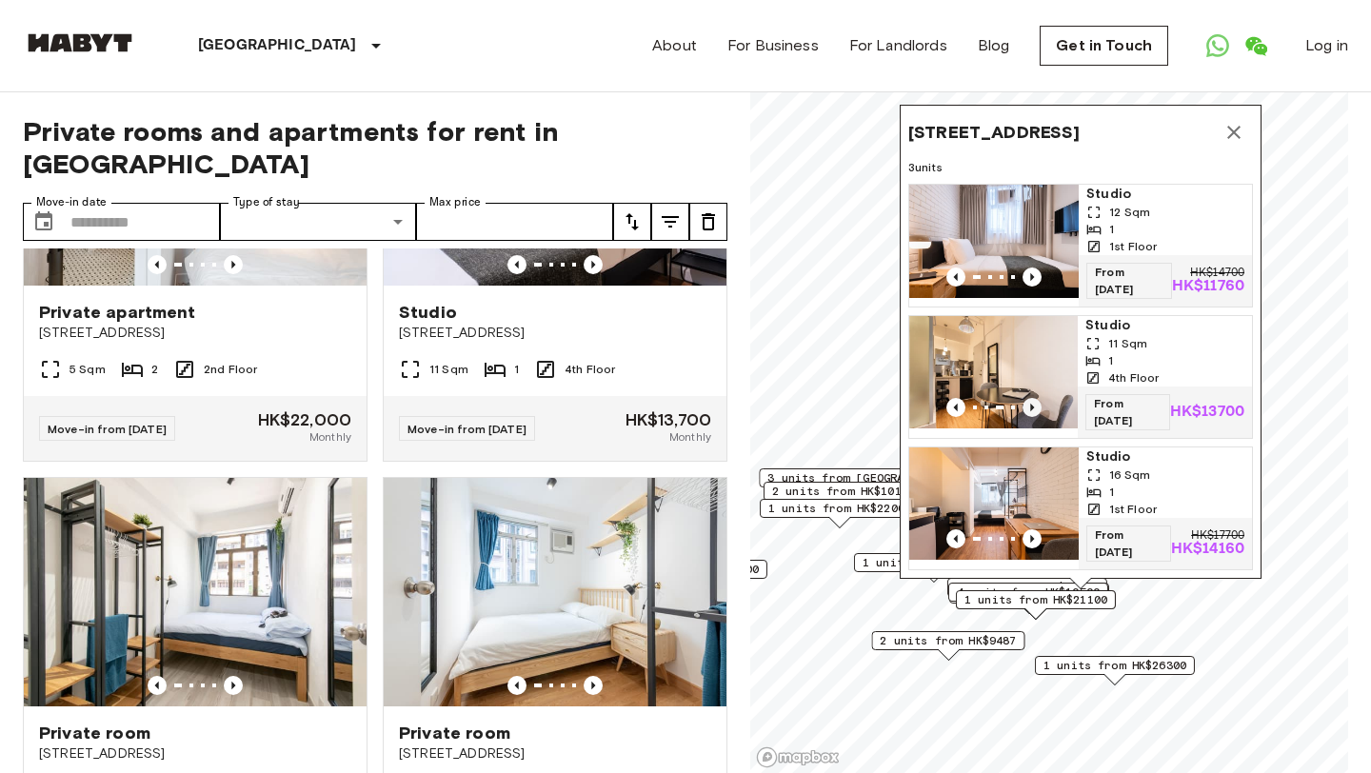
click at [1028, 404] on icon "Previous image" at bounding box center [1032, 407] width 19 height 19
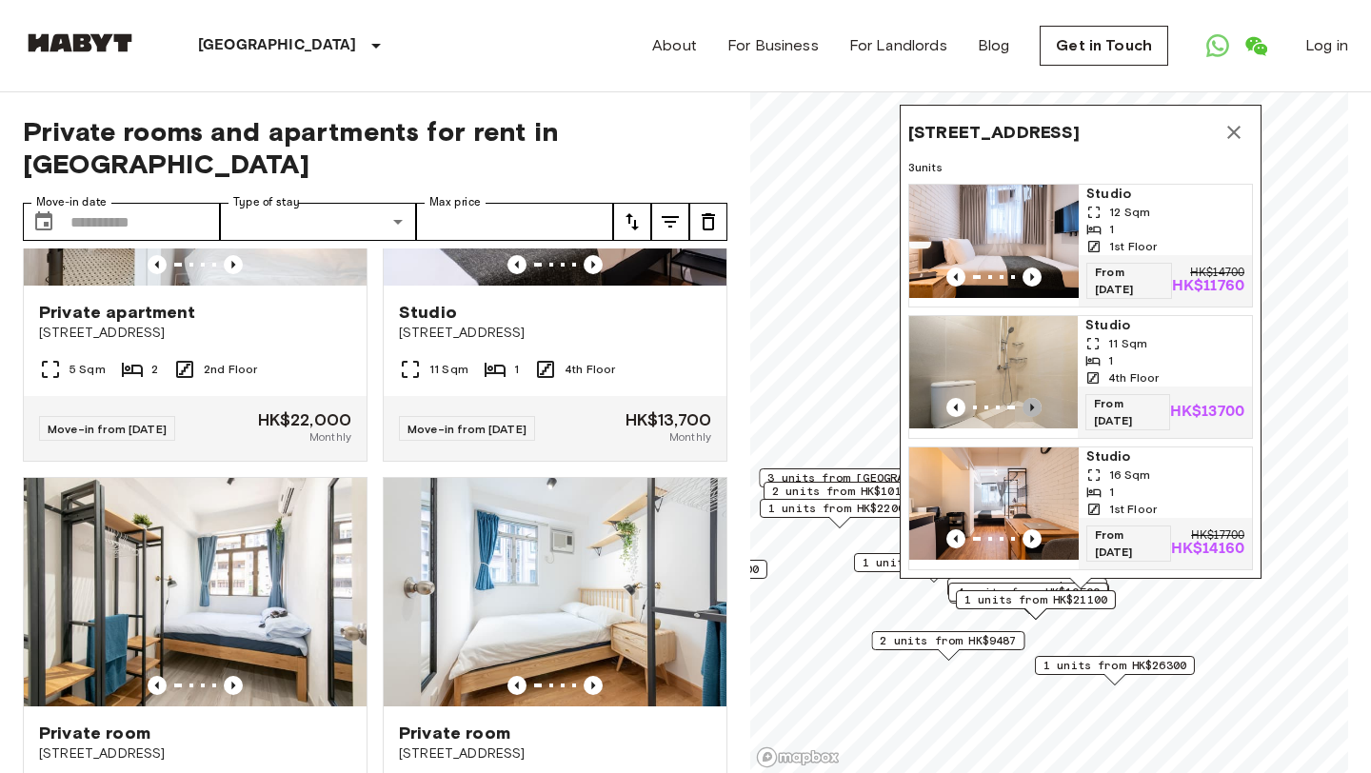
click at [1028, 404] on icon "Previous image" at bounding box center [1032, 407] width 19 height 19
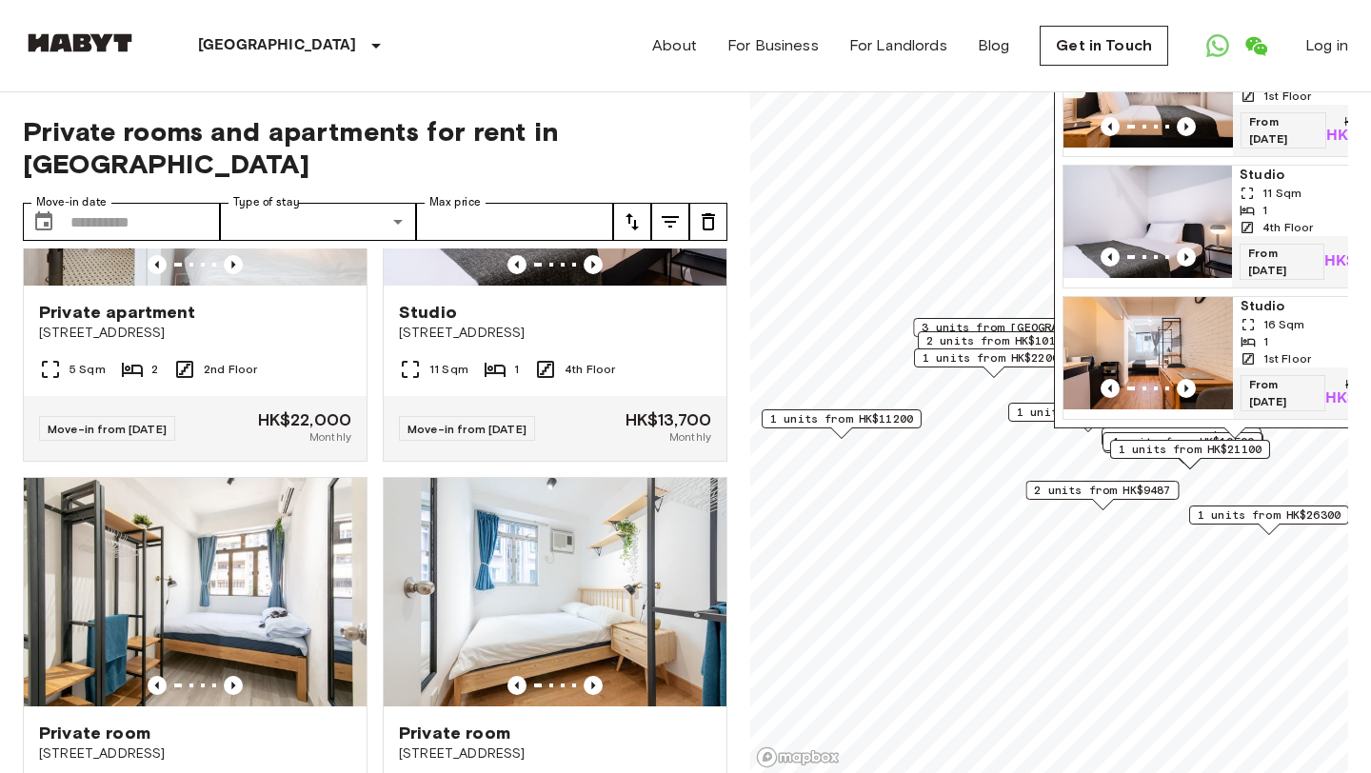
click at [877, 426] on span "1 units from HK$11200" at bounding box center [841, 418] width 143 height 17
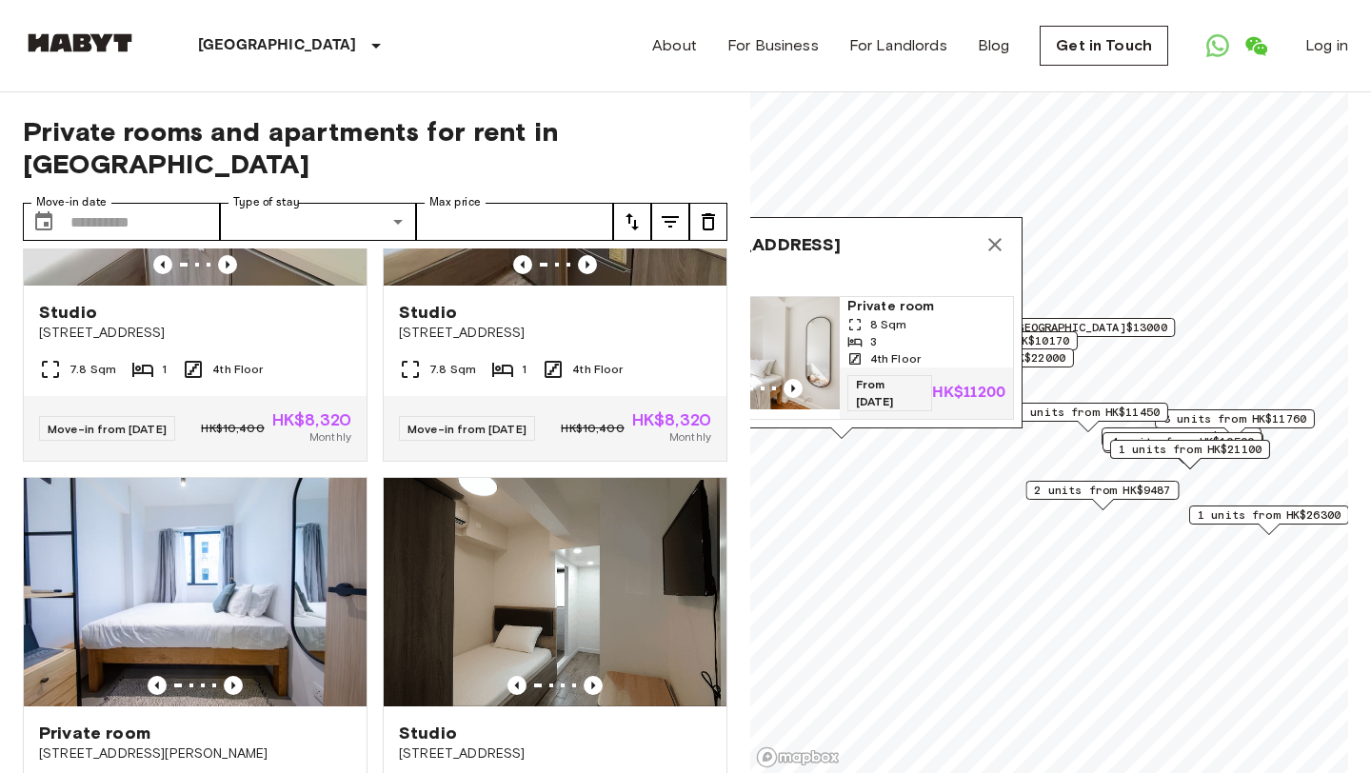
click at [1089, 494] on span "2 units from HK$9487" at bounding box center [1102, 490] width 136 height 17
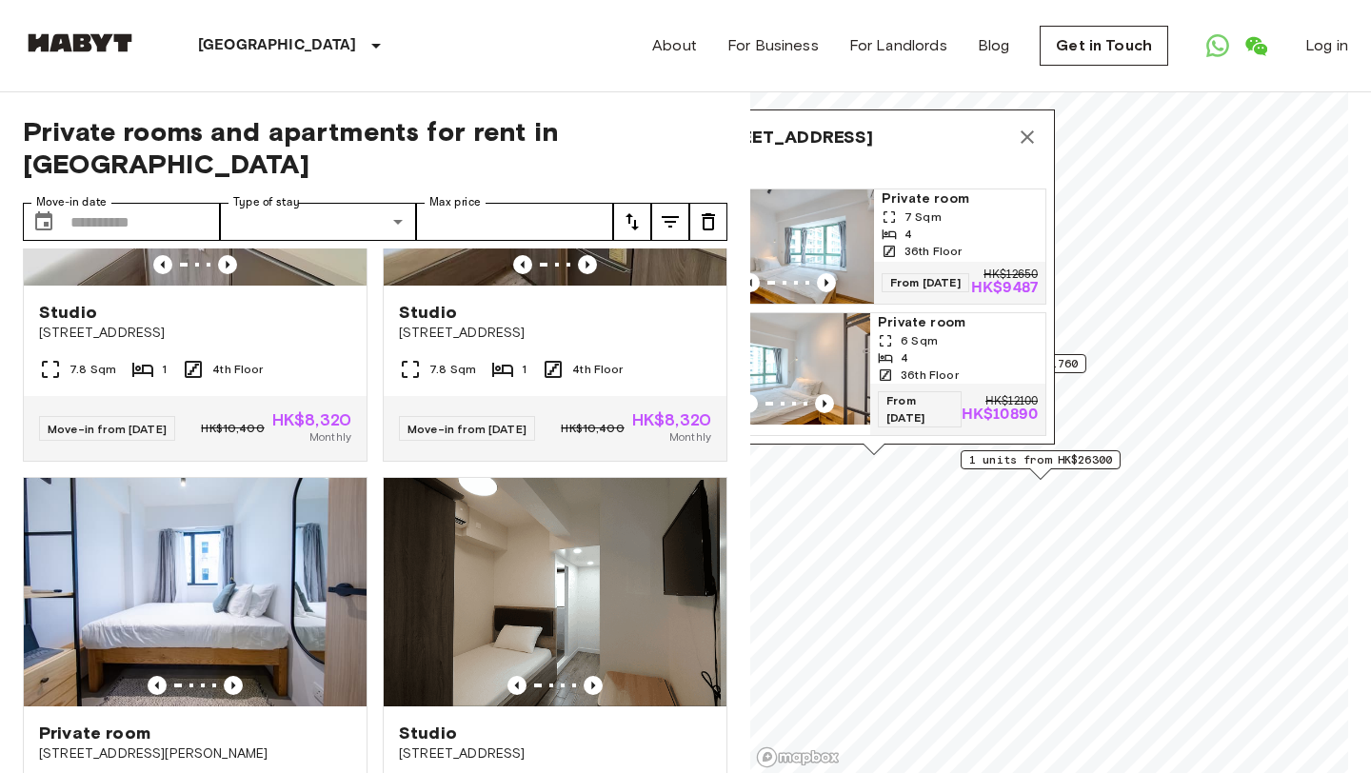
click at [1090, 466] on span "1 units from HK$26300" at bounding box center [1040, 459] width 143 height 17
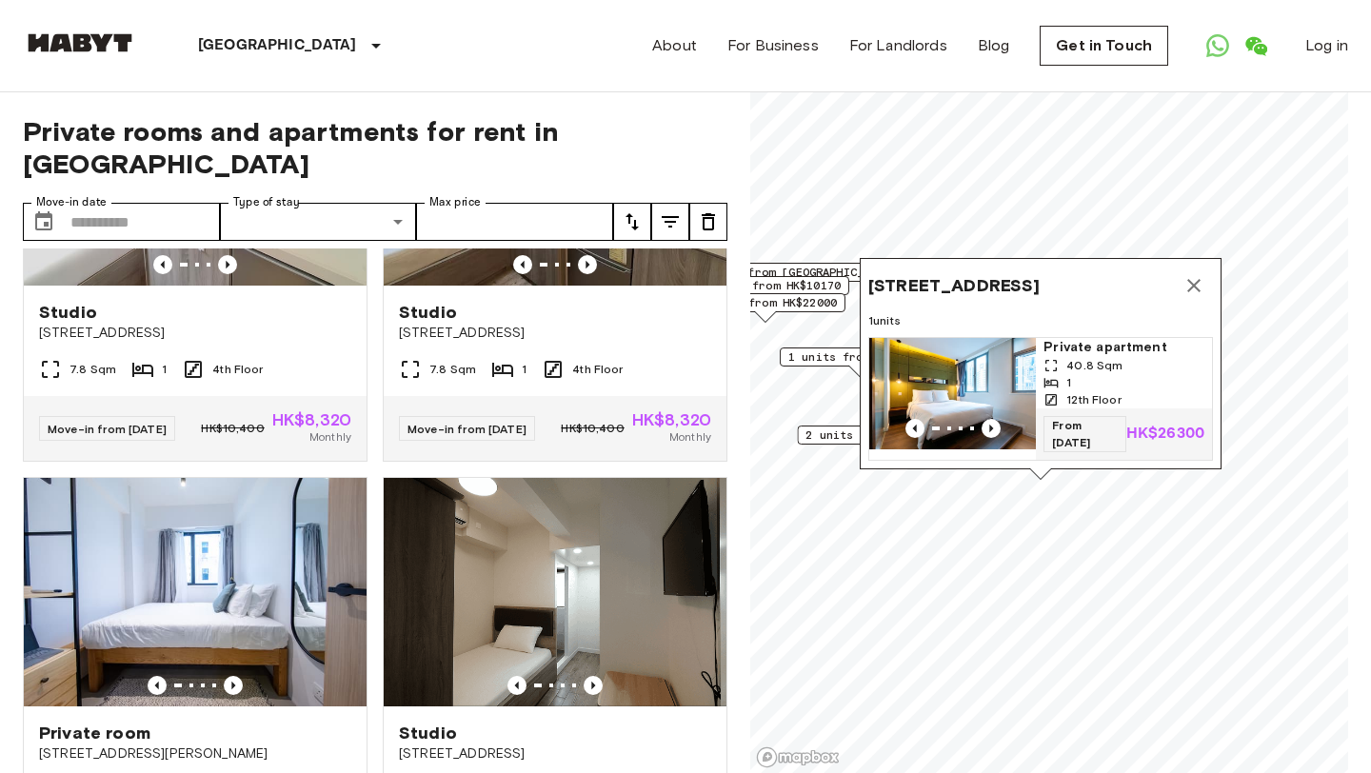
click at [1191, 283] on icon "Map marker" at bounding box center [1193, 285] width 13 height 13
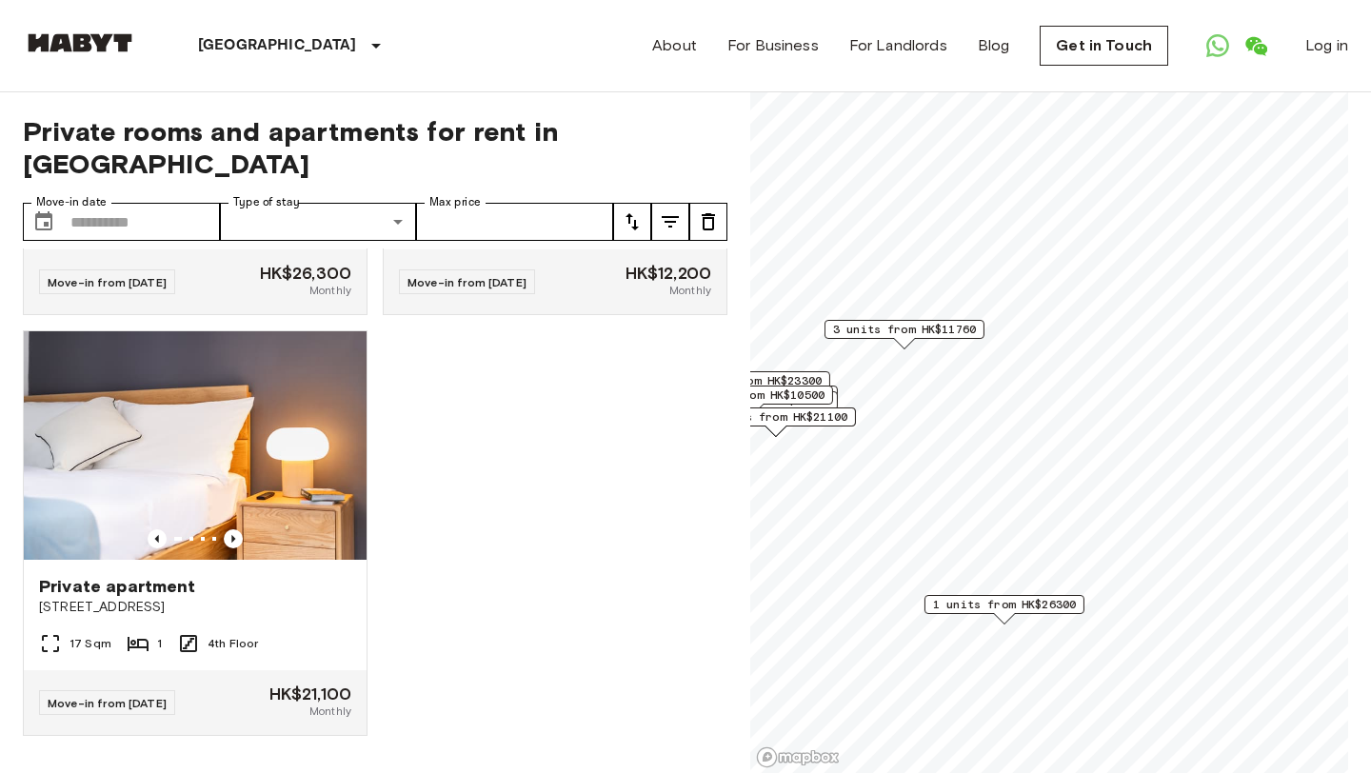
scroll to position [2453, 0]
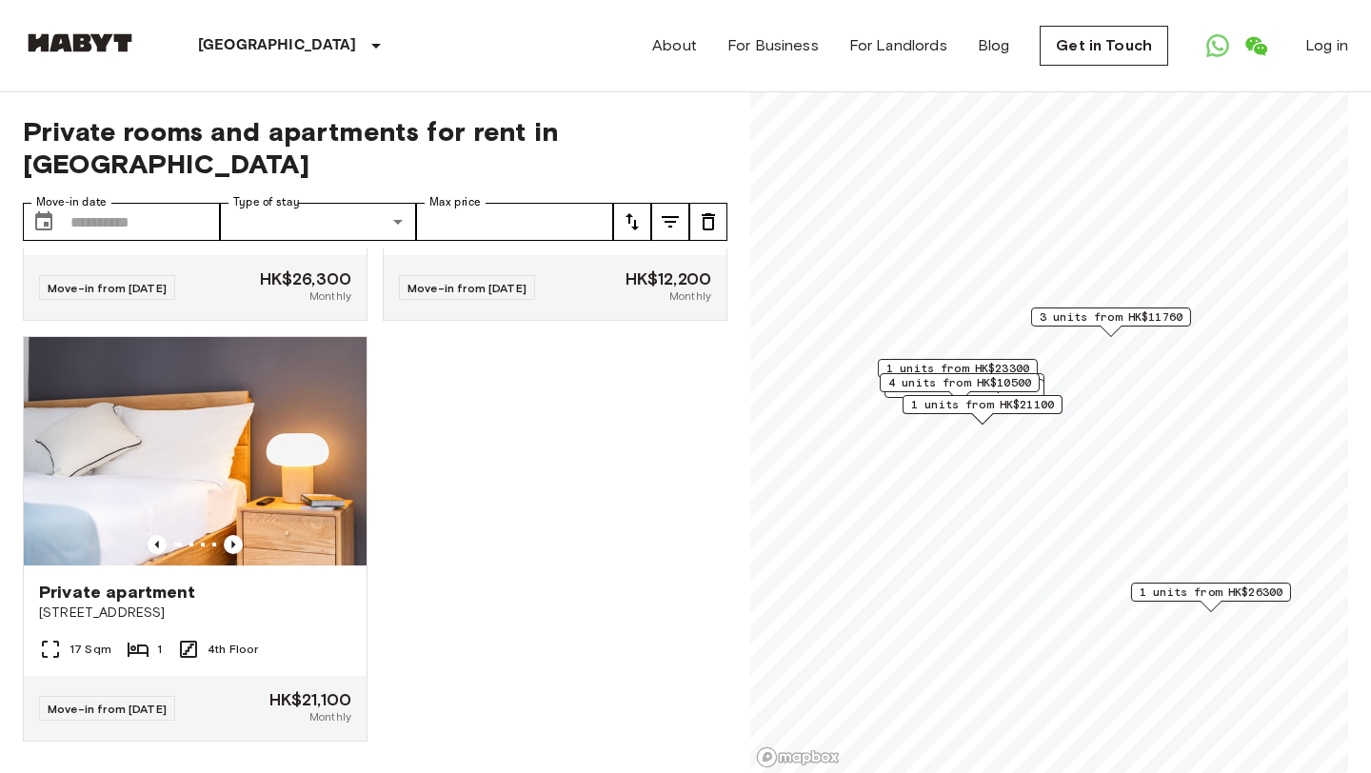
click at [1022, 388] on span "4 units from HK$10500" at bounding box center [959, 382] width 143 height 17
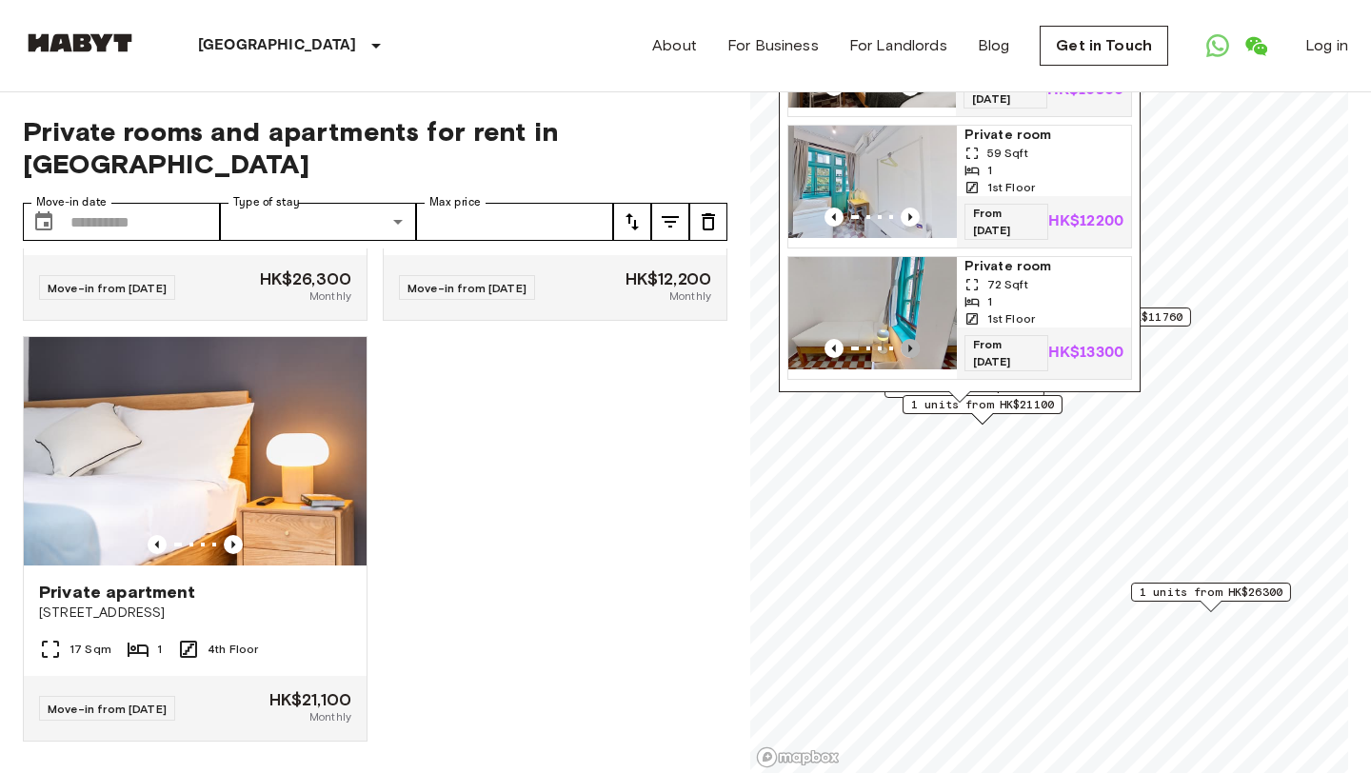
click at [901, 339] on icon "Previous image" at bounding box center [910, 348] width 19 height 19
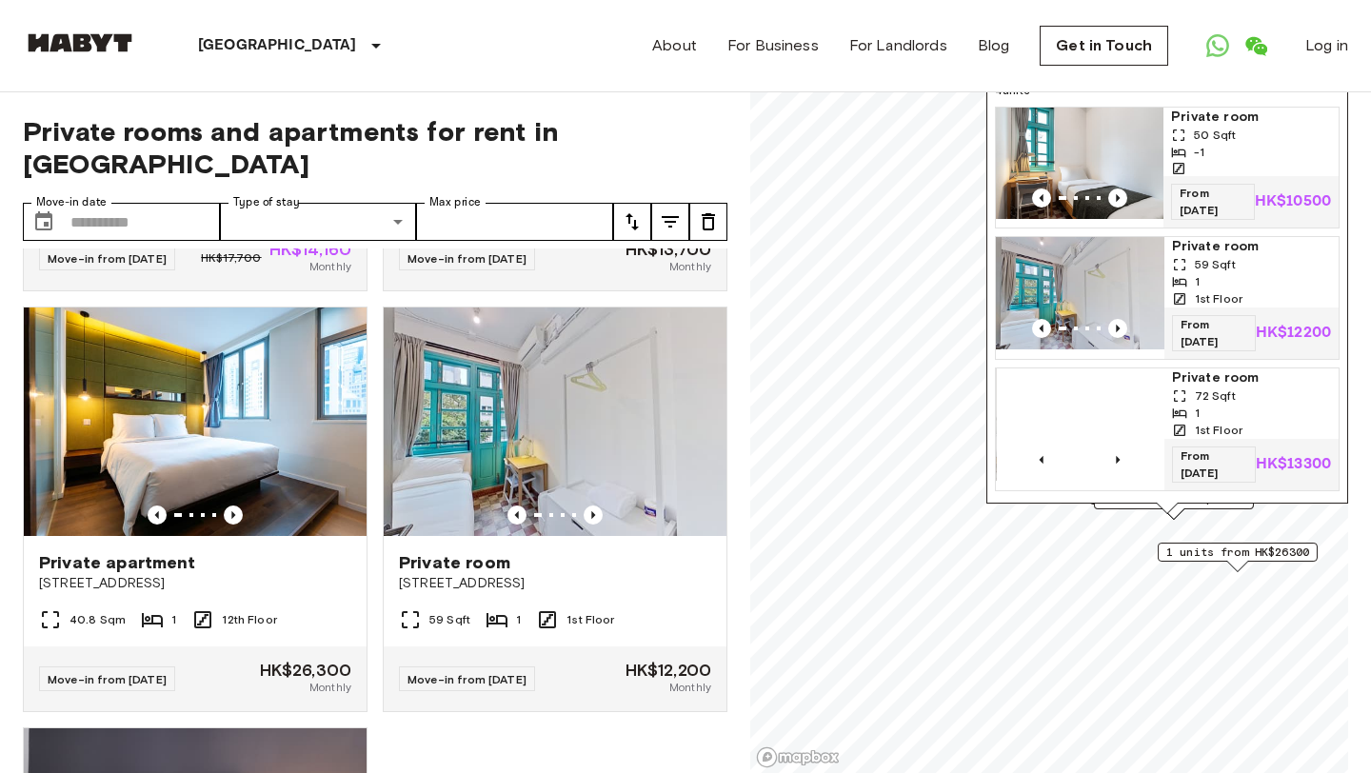
scroll to position [2065, 0]
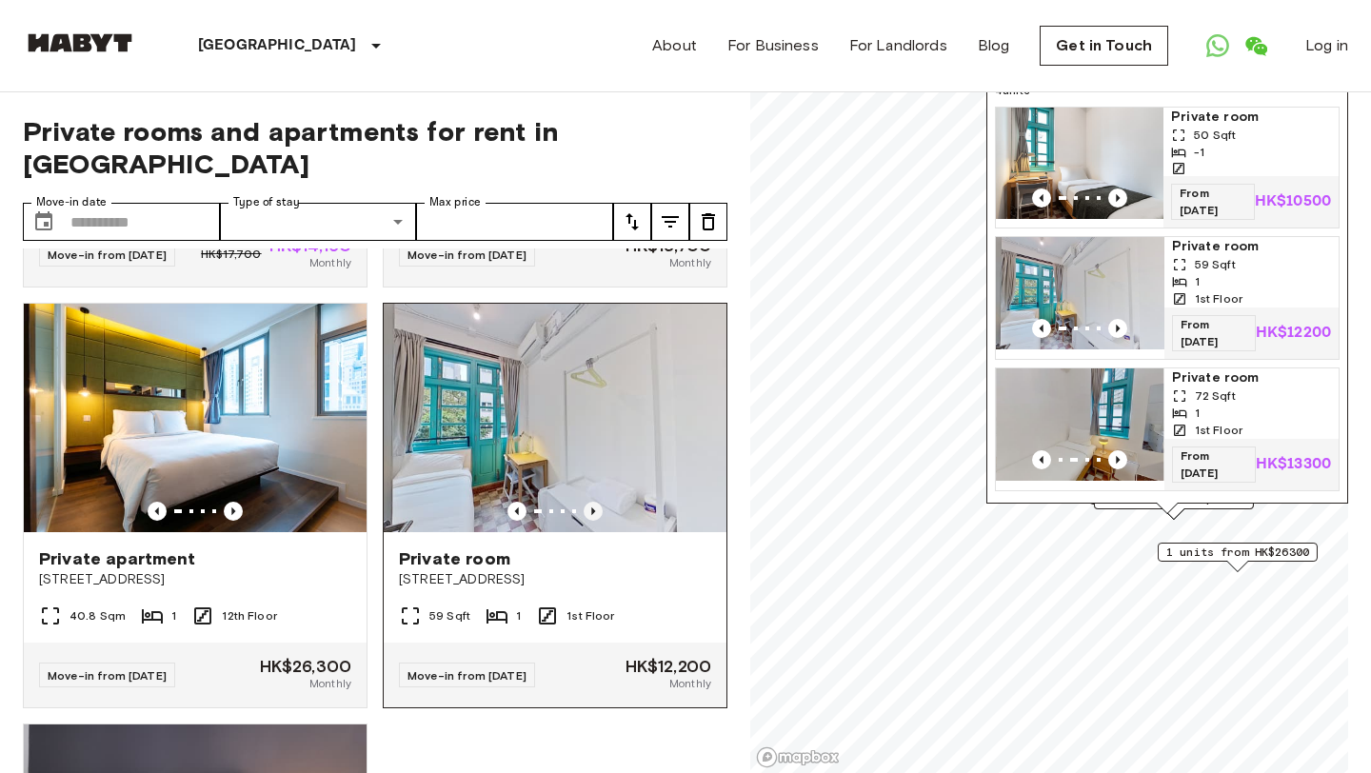
click at [592, 507] on icon "Previous image" at bounding box center [593, 511] width 4 height 8
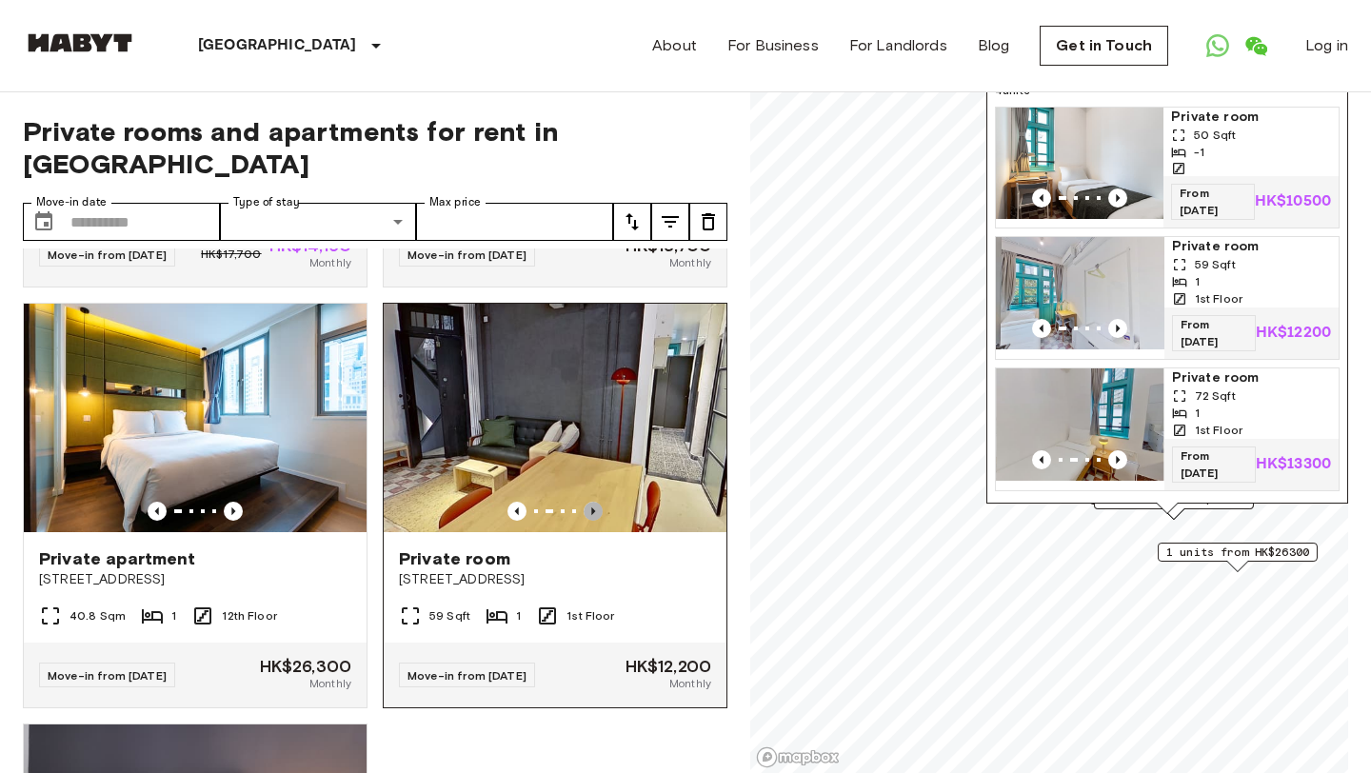
click at [592, 507] on icon "Previous image" at bounding box center [593, 511] width 4 height 8
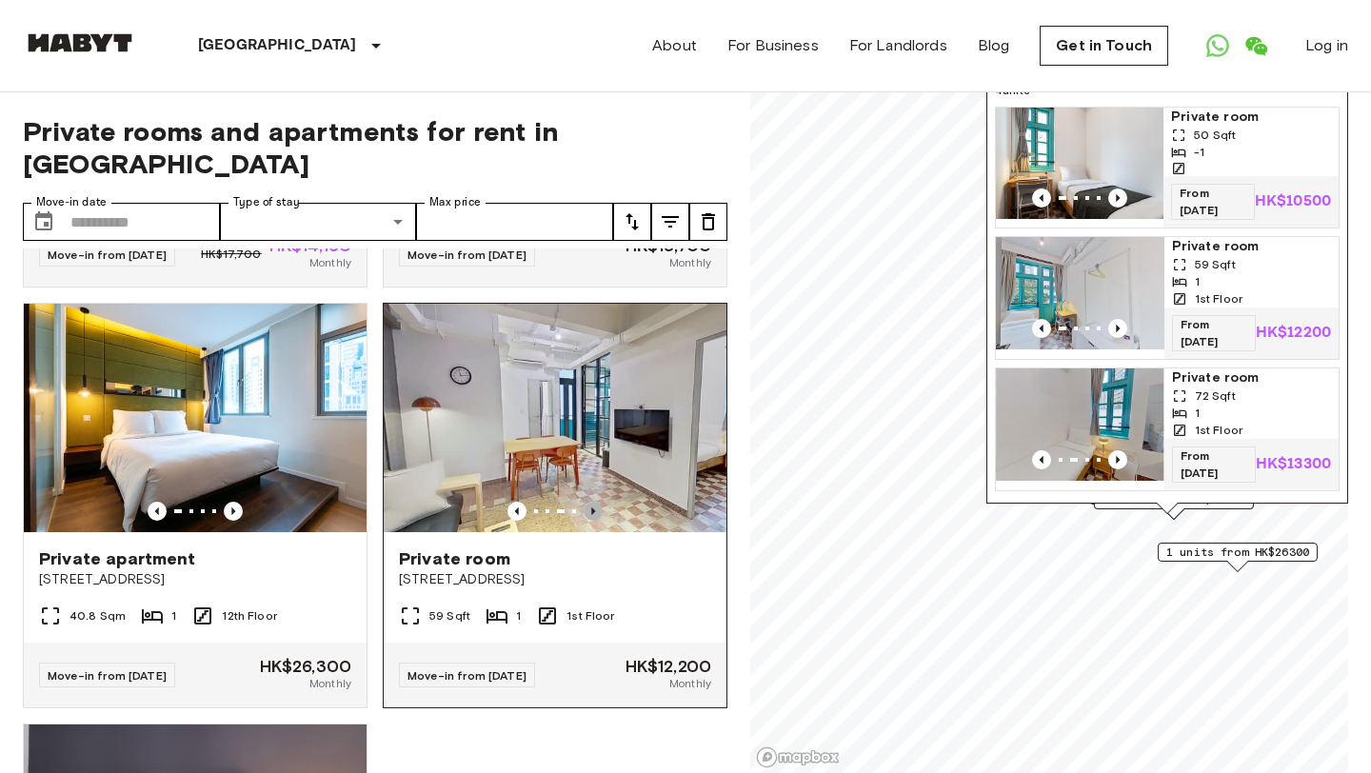
click at [592, 507] on icon "Previous image" at bounding box center [593, 511] width 4 height 8
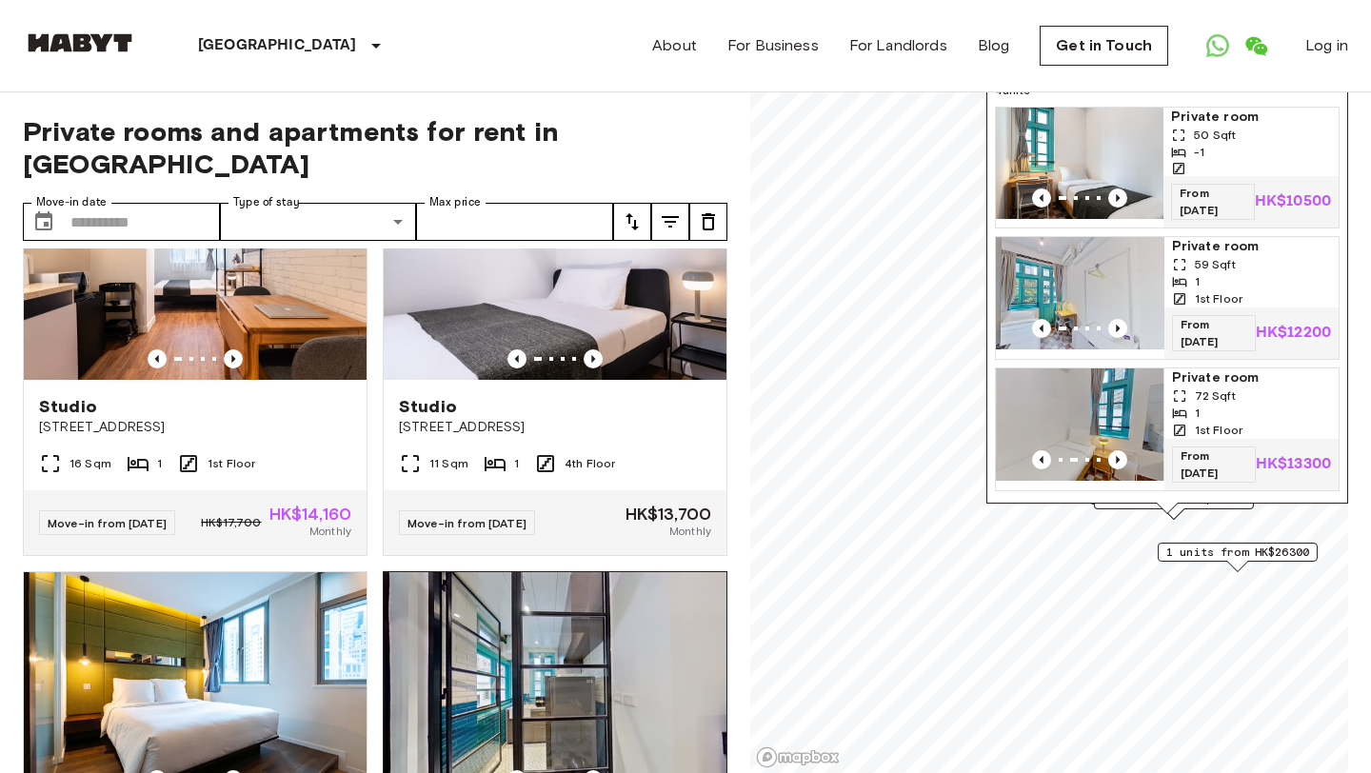
scroll to position [1714, 0]
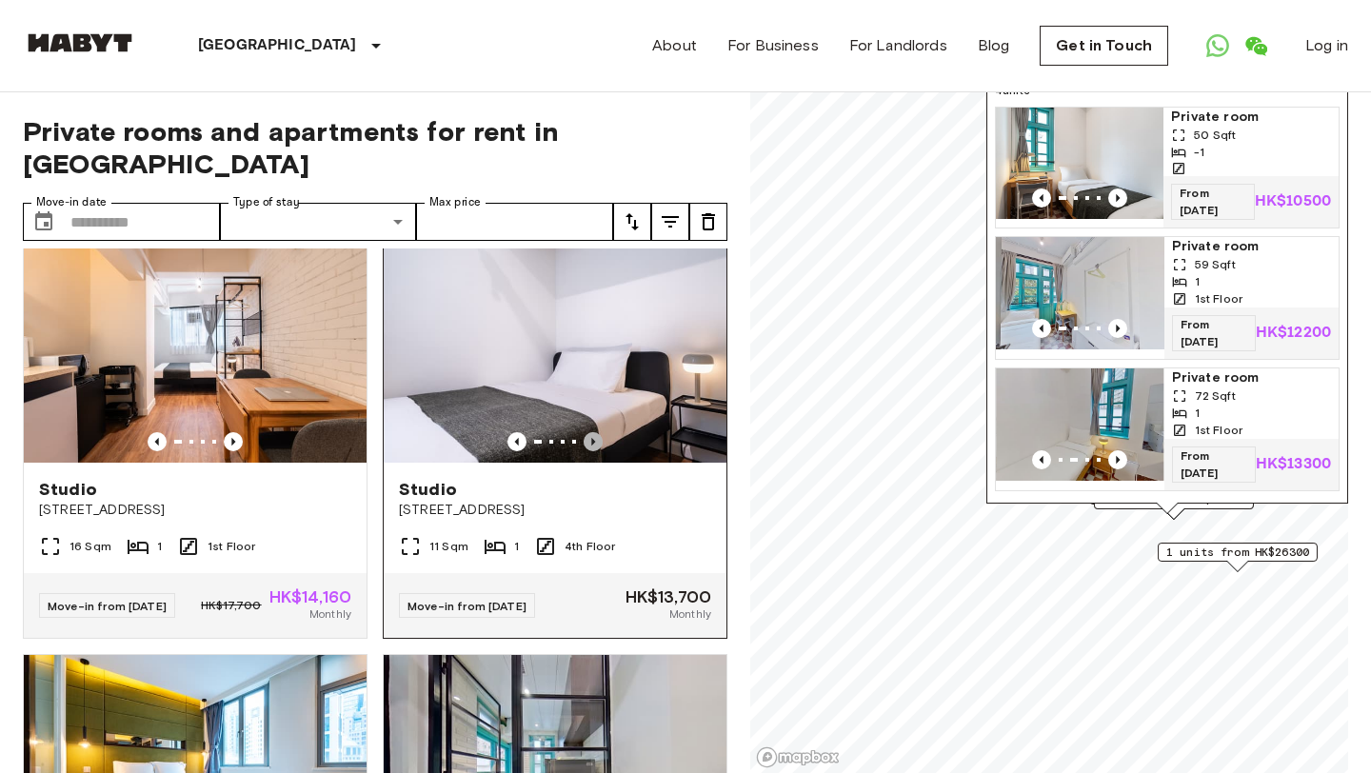
click at [593, 432] on icon "Previous image" at bounding box center [593, 441] width 19 height 19
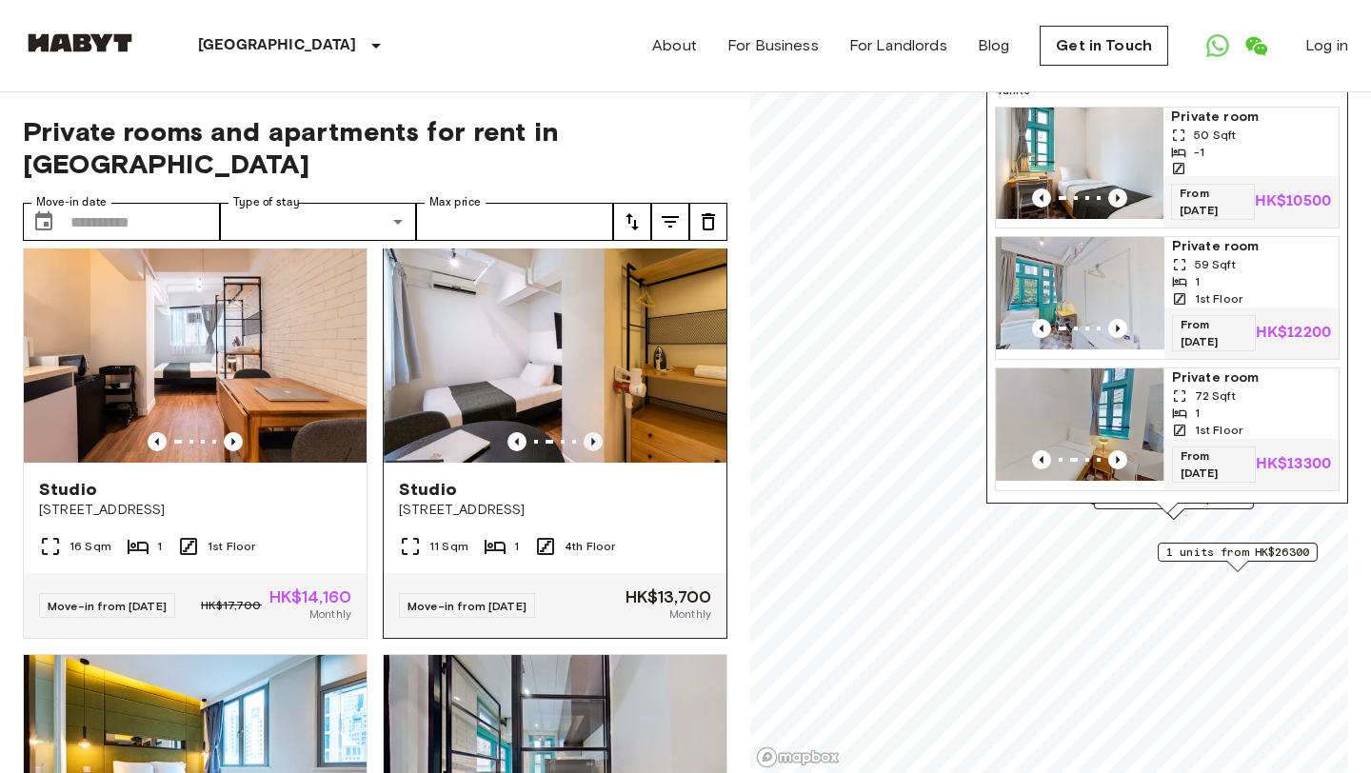
click at [593, 432] on icon "Previous image" at bounding box center [593, 441] width 19 height 19
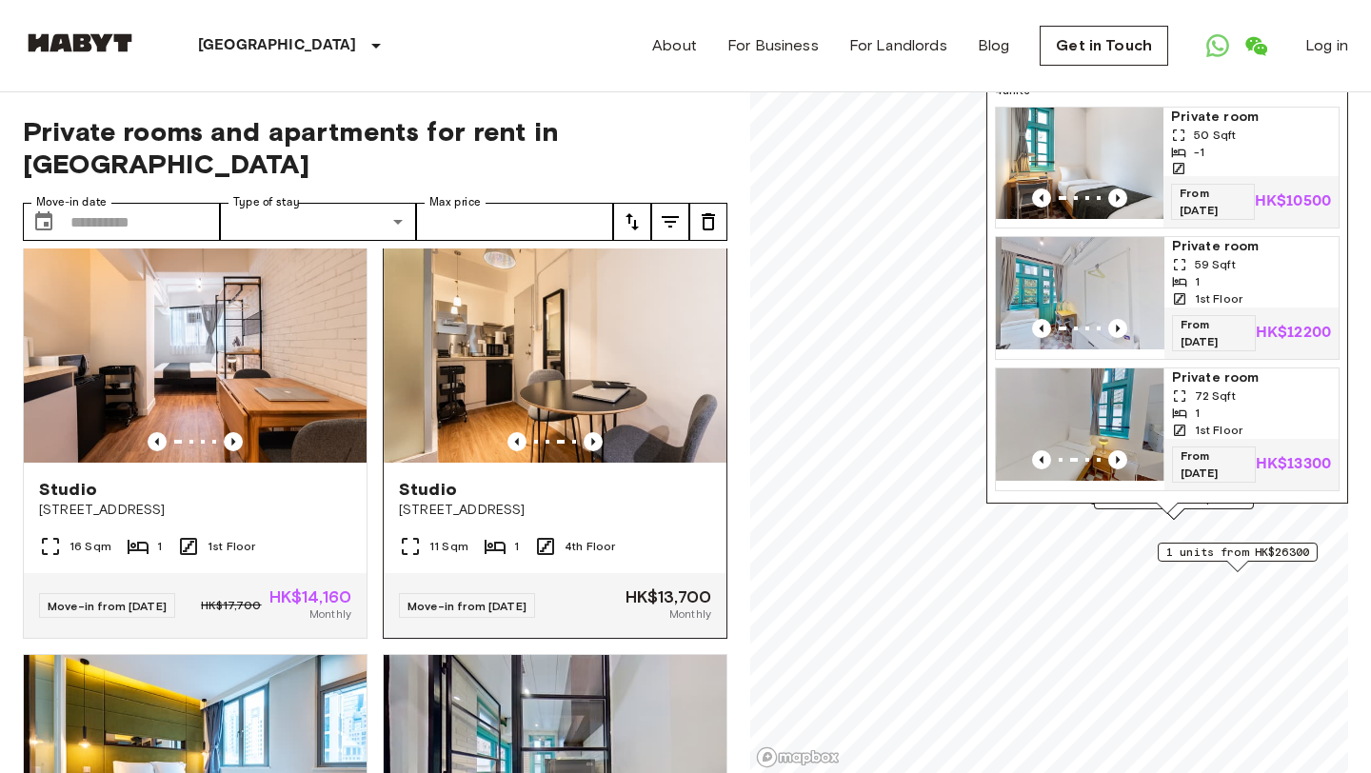
click at [572, 501] on span "158 Wellington Street" at bounding box center [555, 510] width 312 height 19
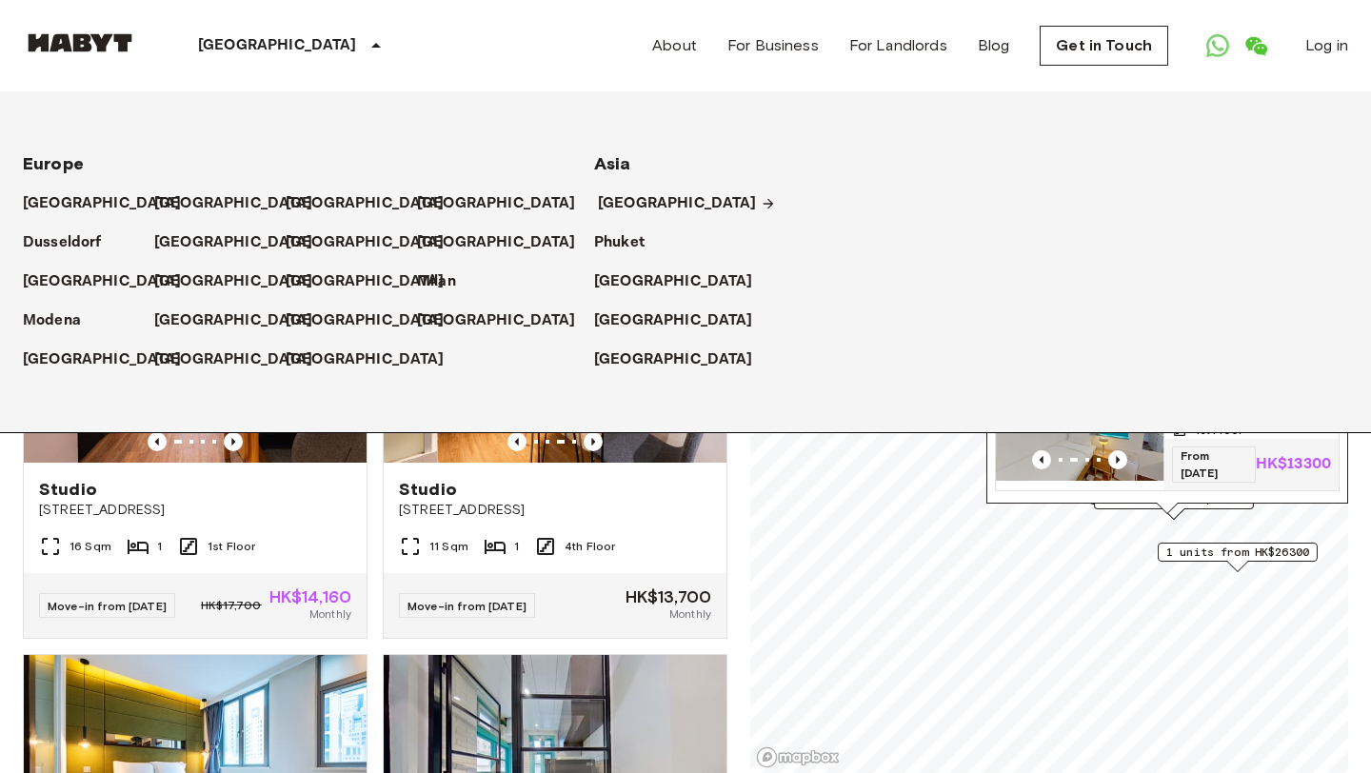
click at [622, 212] on p "[GEOGRAPHIC_DATA]" at bounding box center [677, 203] width 159 height 23
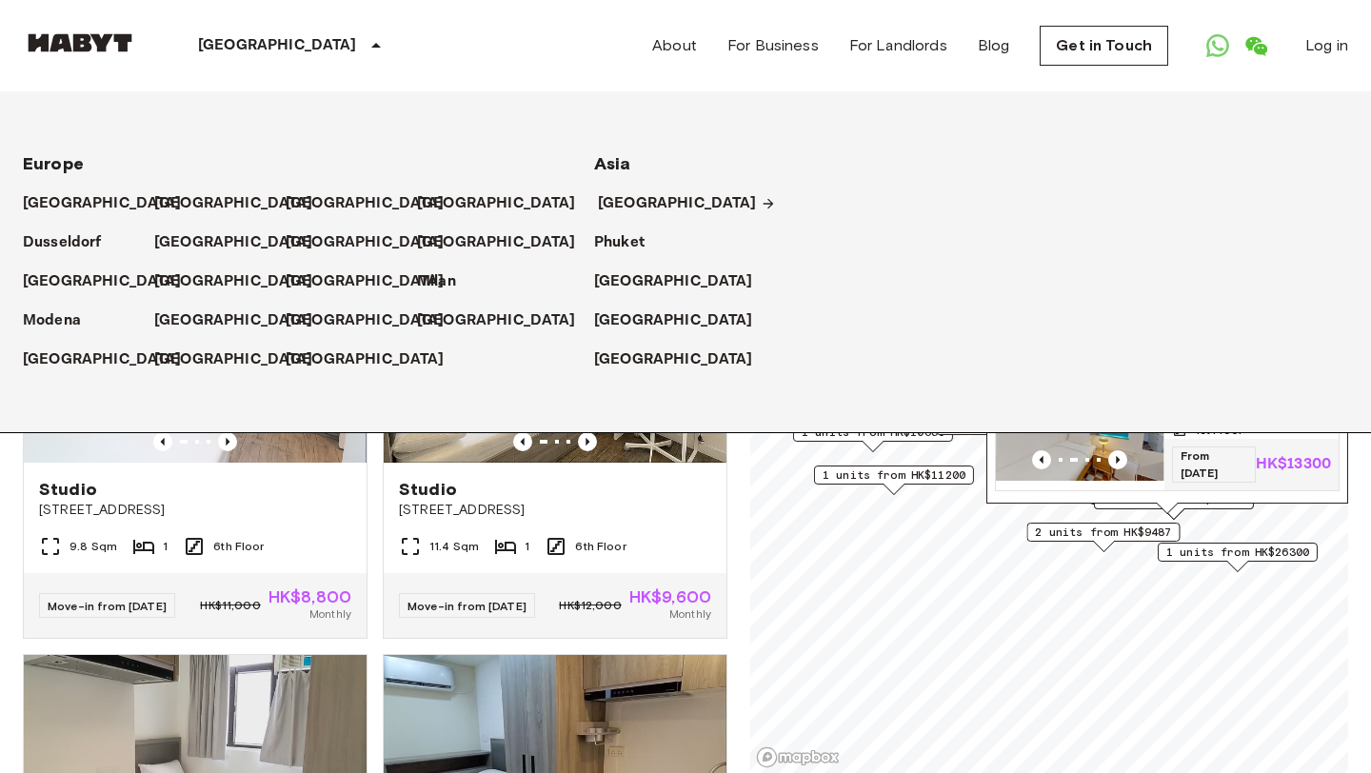
click at [649, 199] on p "[GEOGRAPHIC_DATA]" at bounding box center [677, 203] width 159 height 23
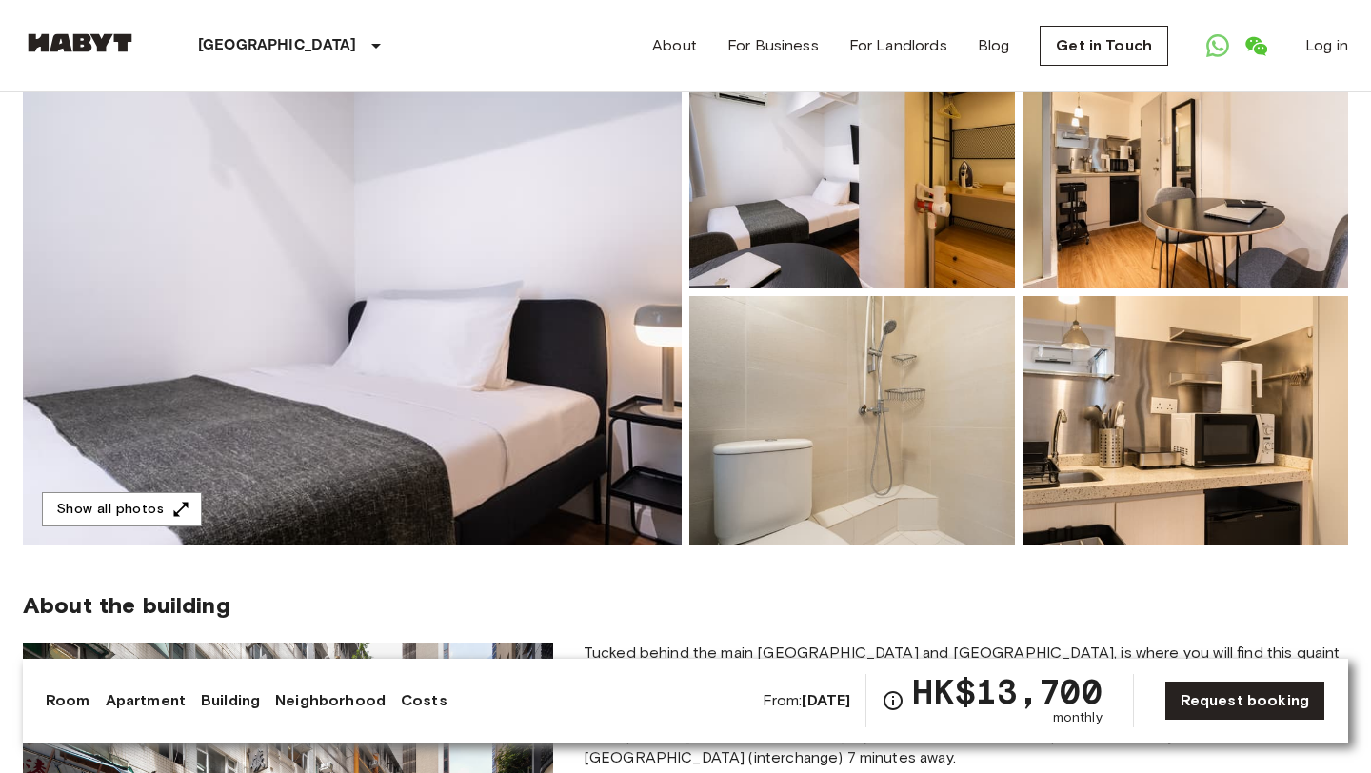
scroll to position [204, 0]
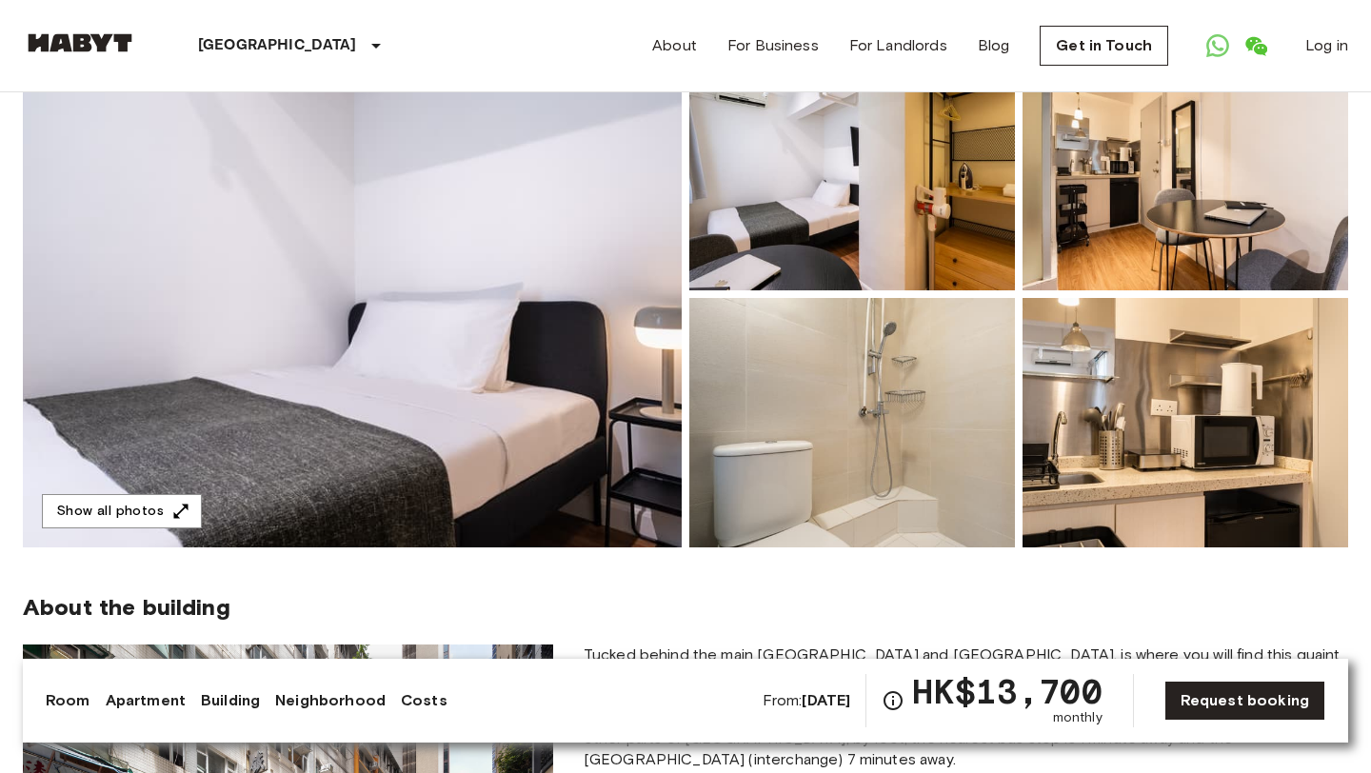
click at [389, 442] on img at bounding box center [352, 294] width 659 height 507
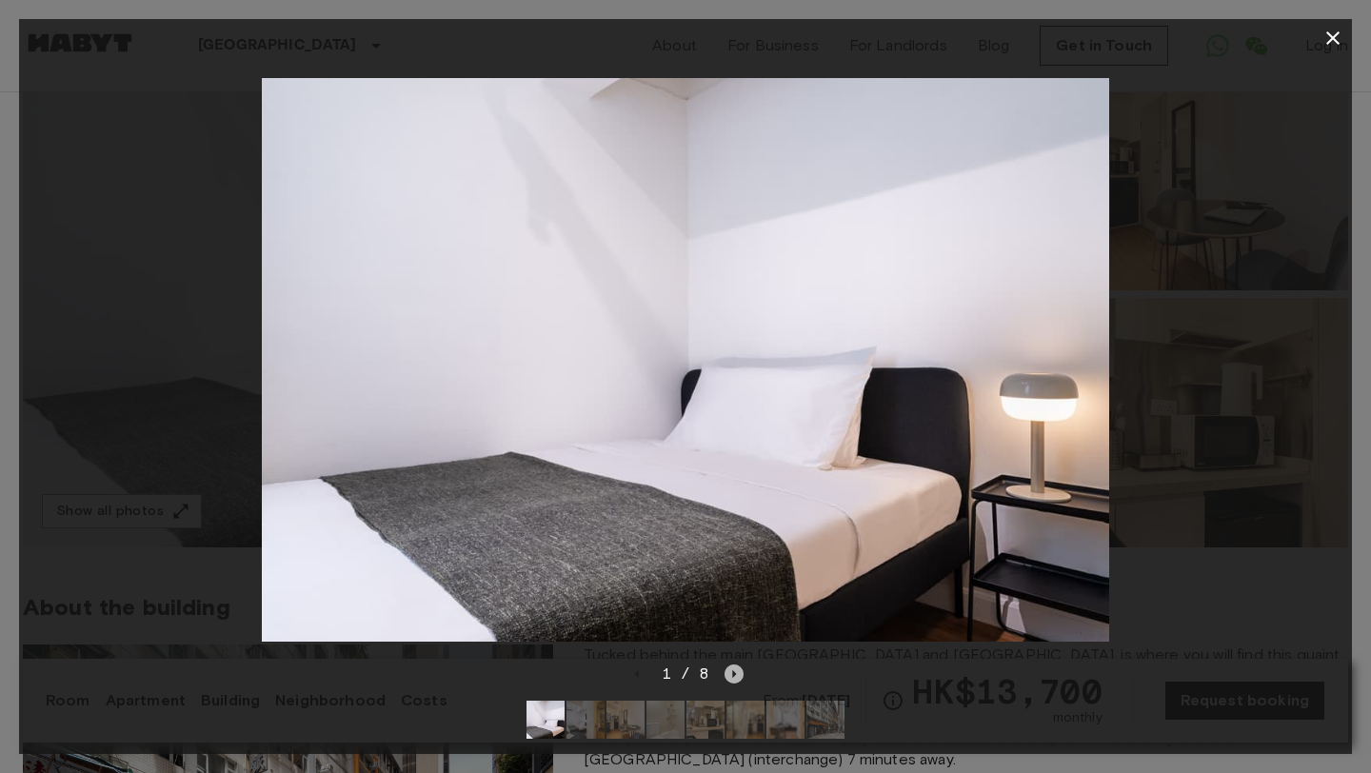
click at [739, 675] on icon "Next image" at bounding box center [734, 674] width 19 height 19
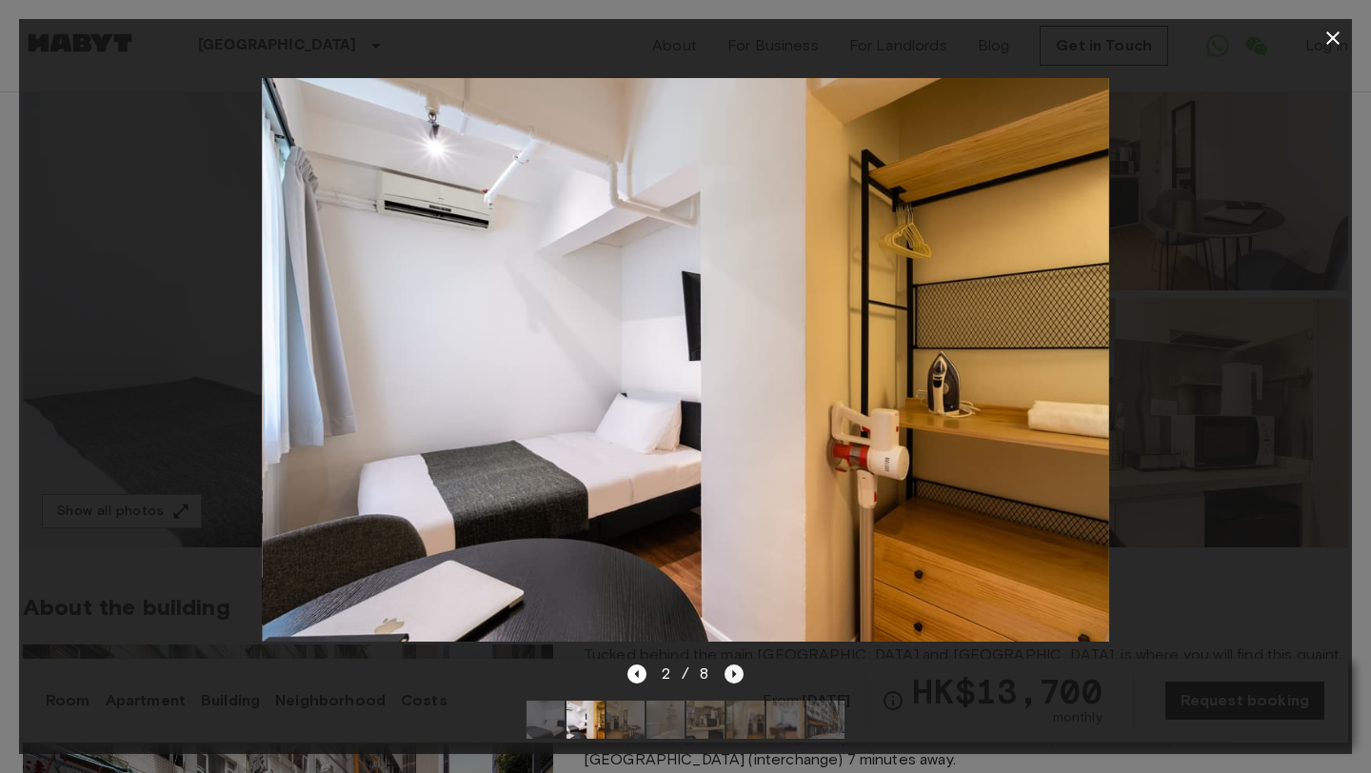
click at [739, 675] on icon "Next image" at bounding box center [734, 674] width 19 height 19
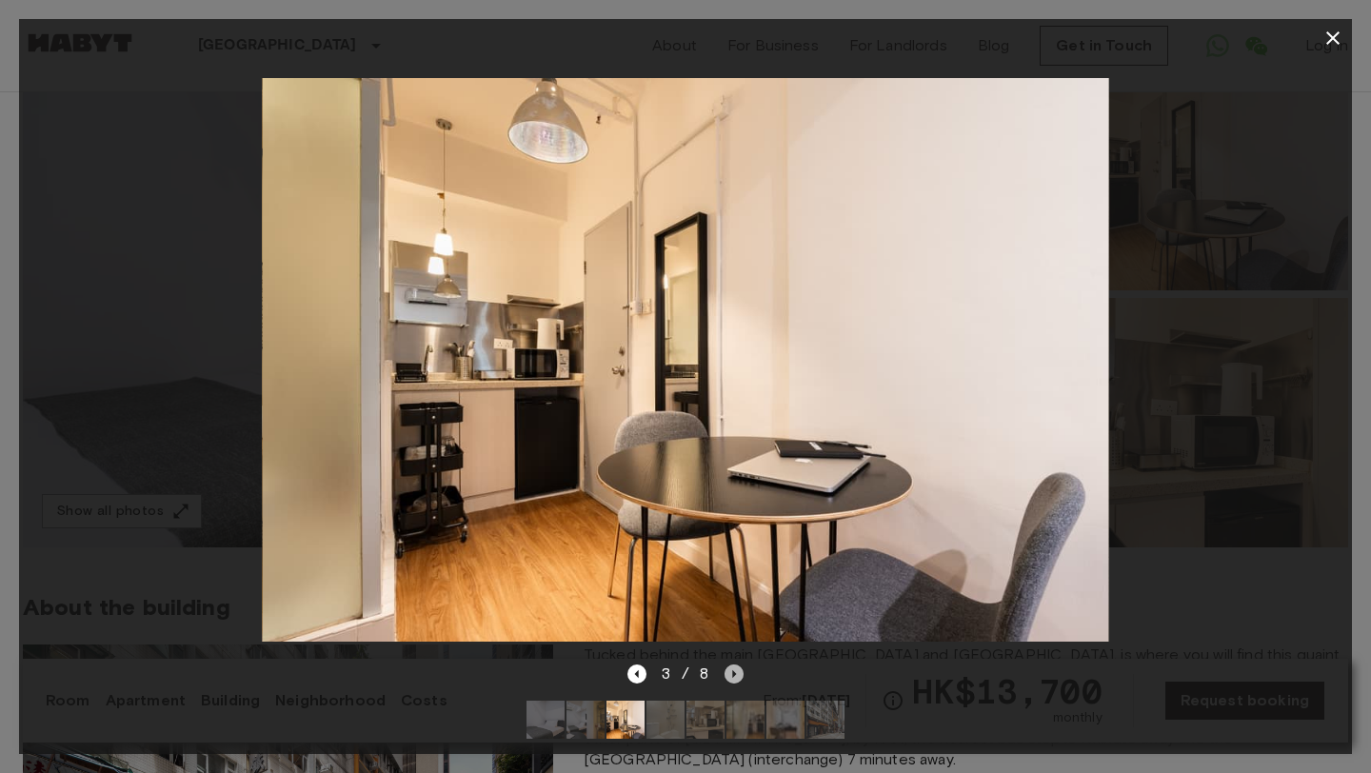
click at [739, 675] on icon "Next image" at bounding box center [734, 674] width 19 height 19
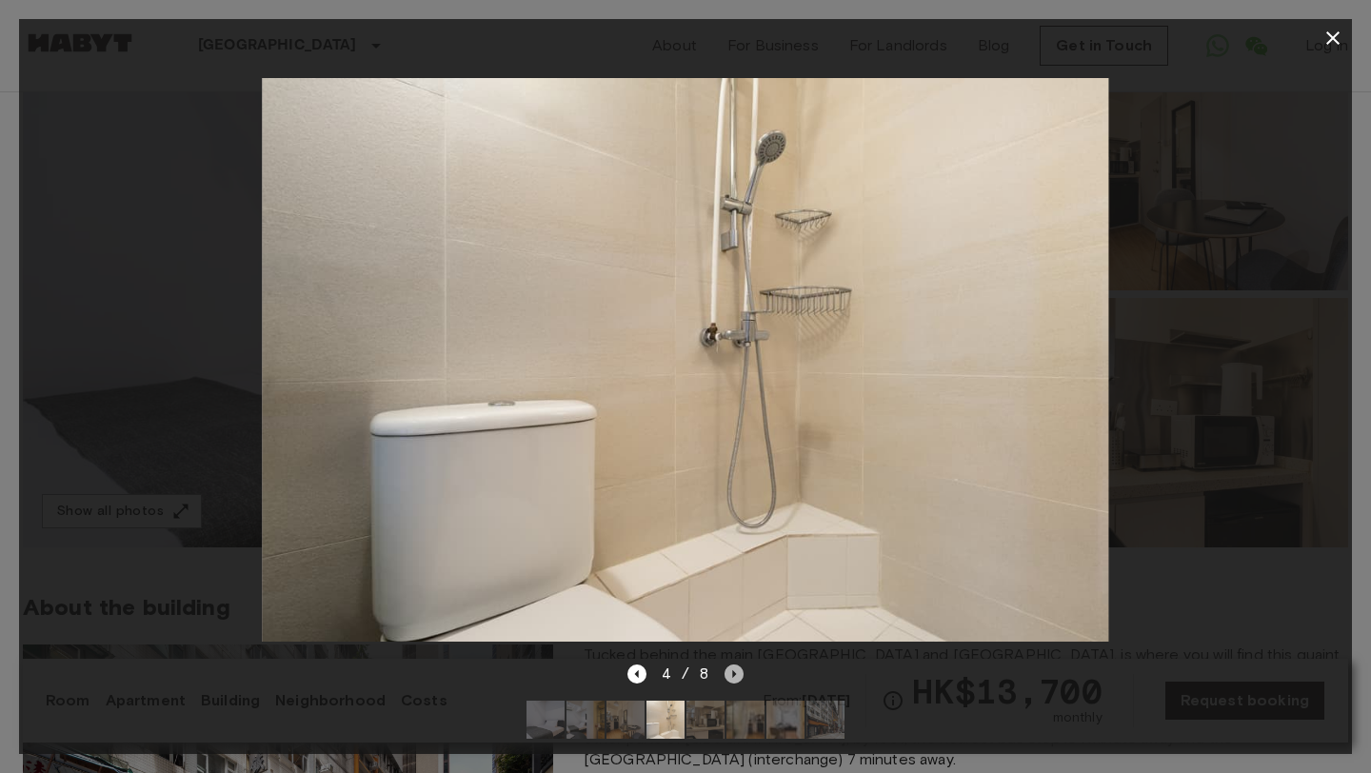
click at [739, 675] on icon "Next image" at bounding box center [734, 674] width 19 height 19
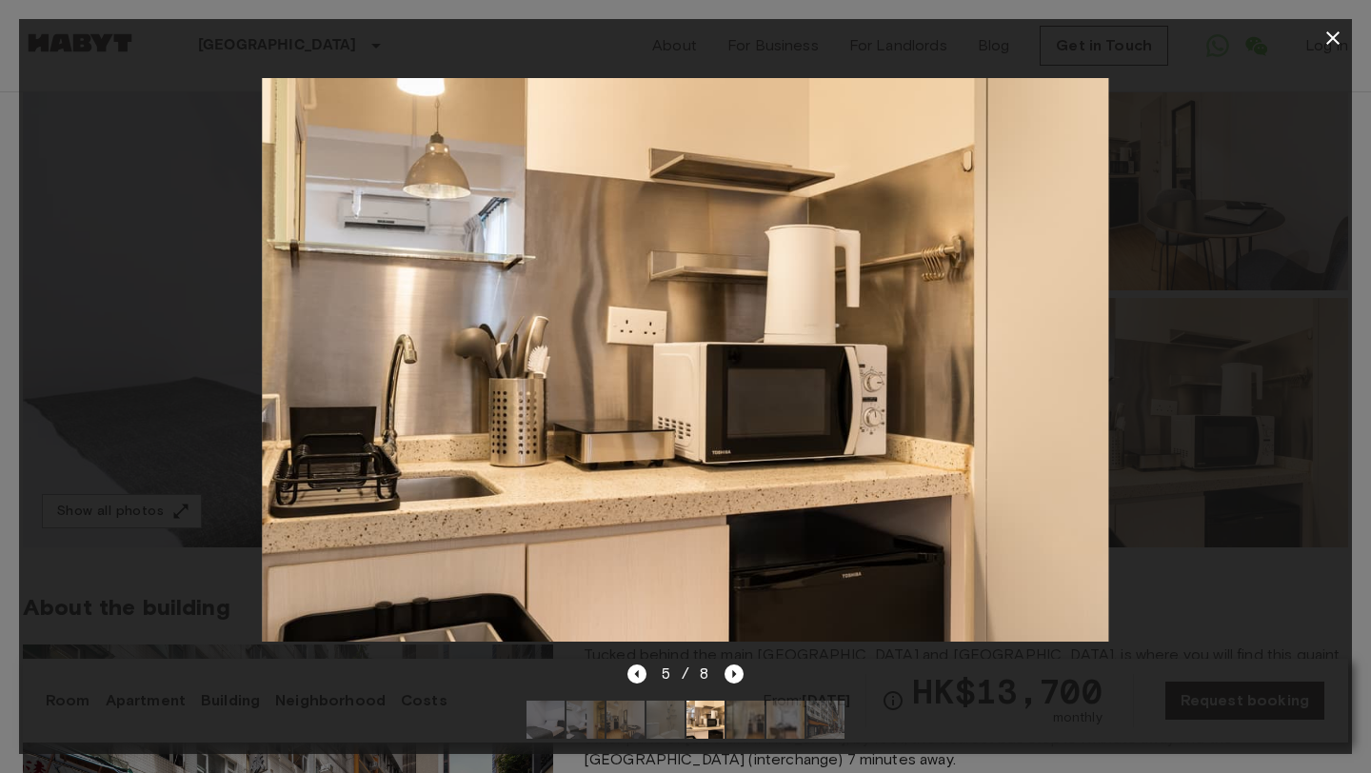
click at [1280, 202] on div at bounding box center [685, 360] width 1333 height 606
click at [1336, 42] on icon "button" at bounding box center [1332, 37] width 13 height 13
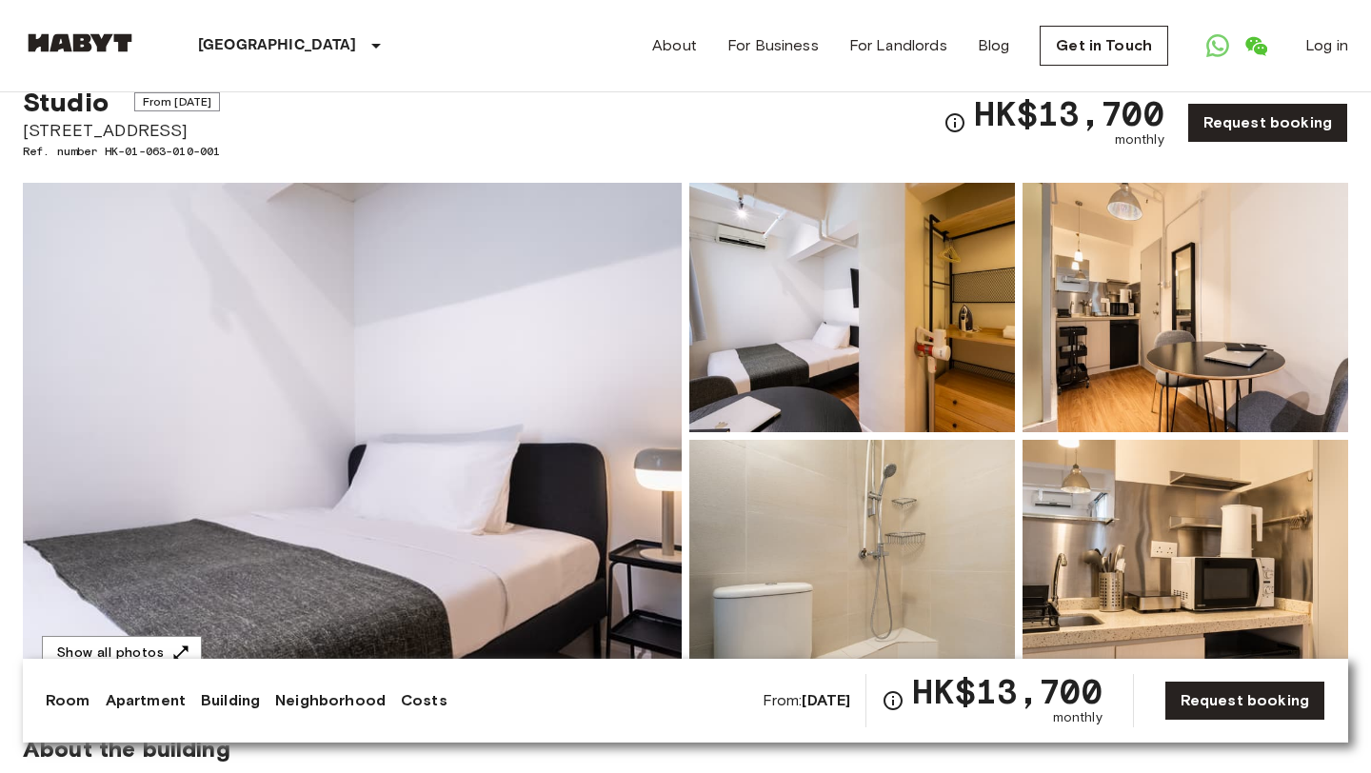
scroll to position [0, 0]
